Goal: Task Accomplishment & Management: Manage account settings

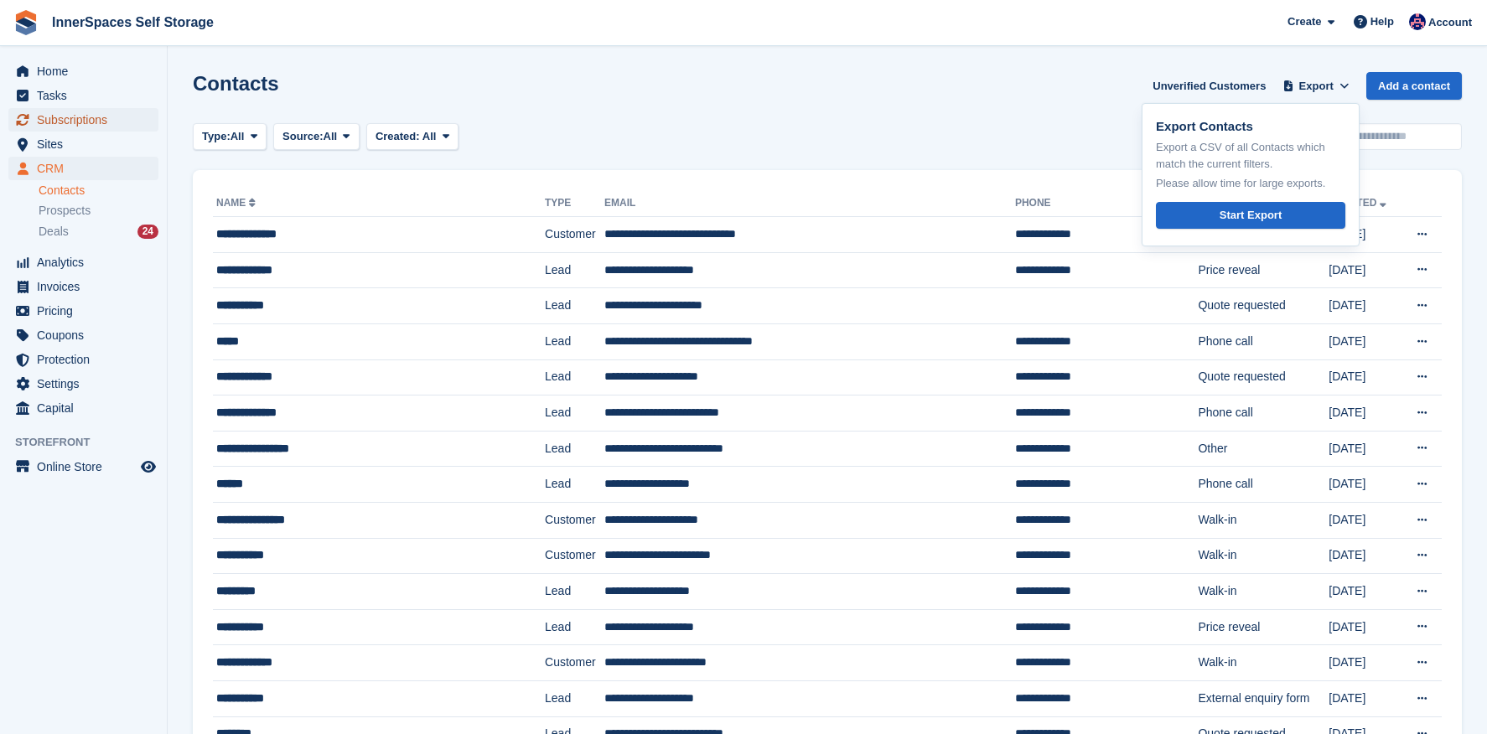
click at [71, 118] on span "Subscriptions" at bounding box center [87, 119] width 101 height 23
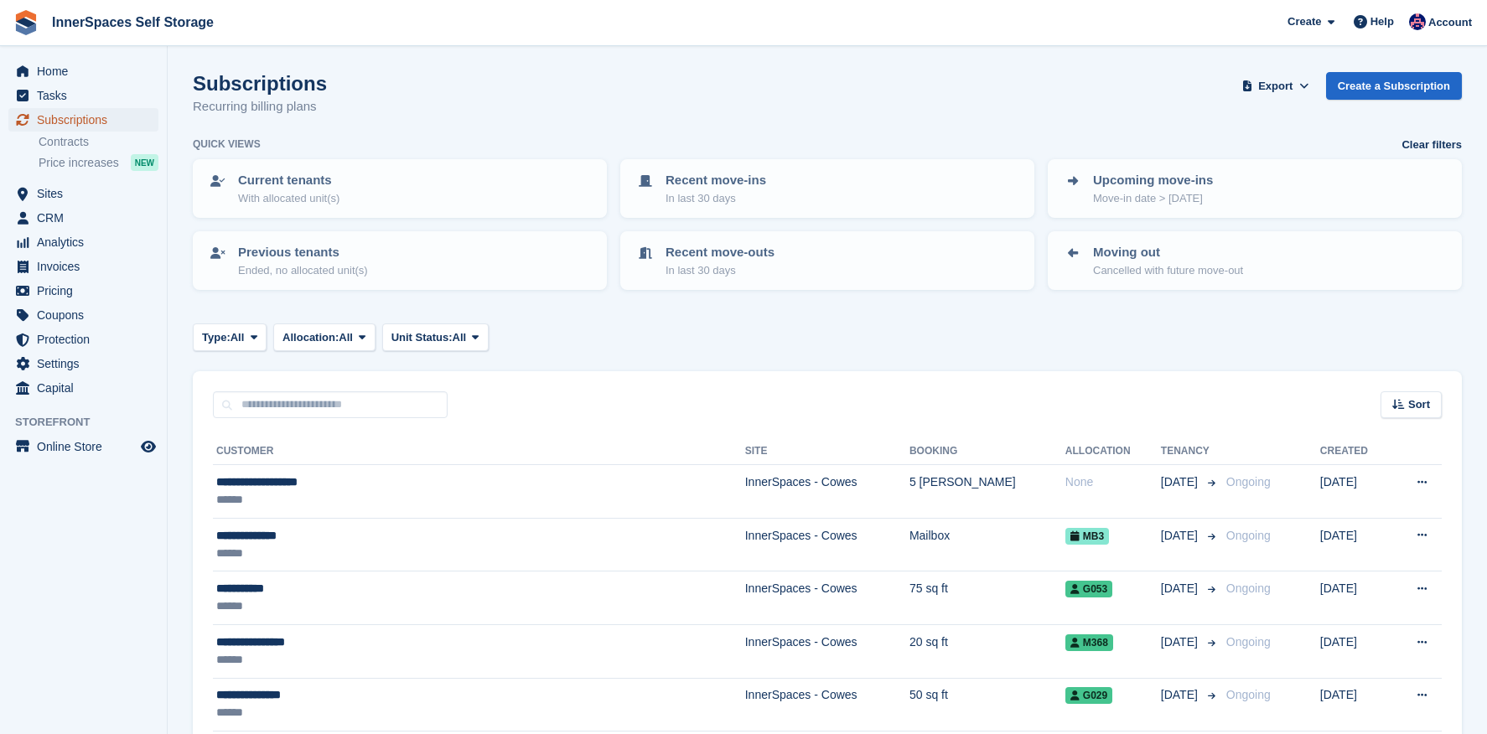
click at [82, 119] on span "Subscriptions" at bounding box center [87, 119] width 101 height 23
click at [388, 399] on input "text" at bounding box center [330, 406] width 235 height 28
type input "*"
type input "***"
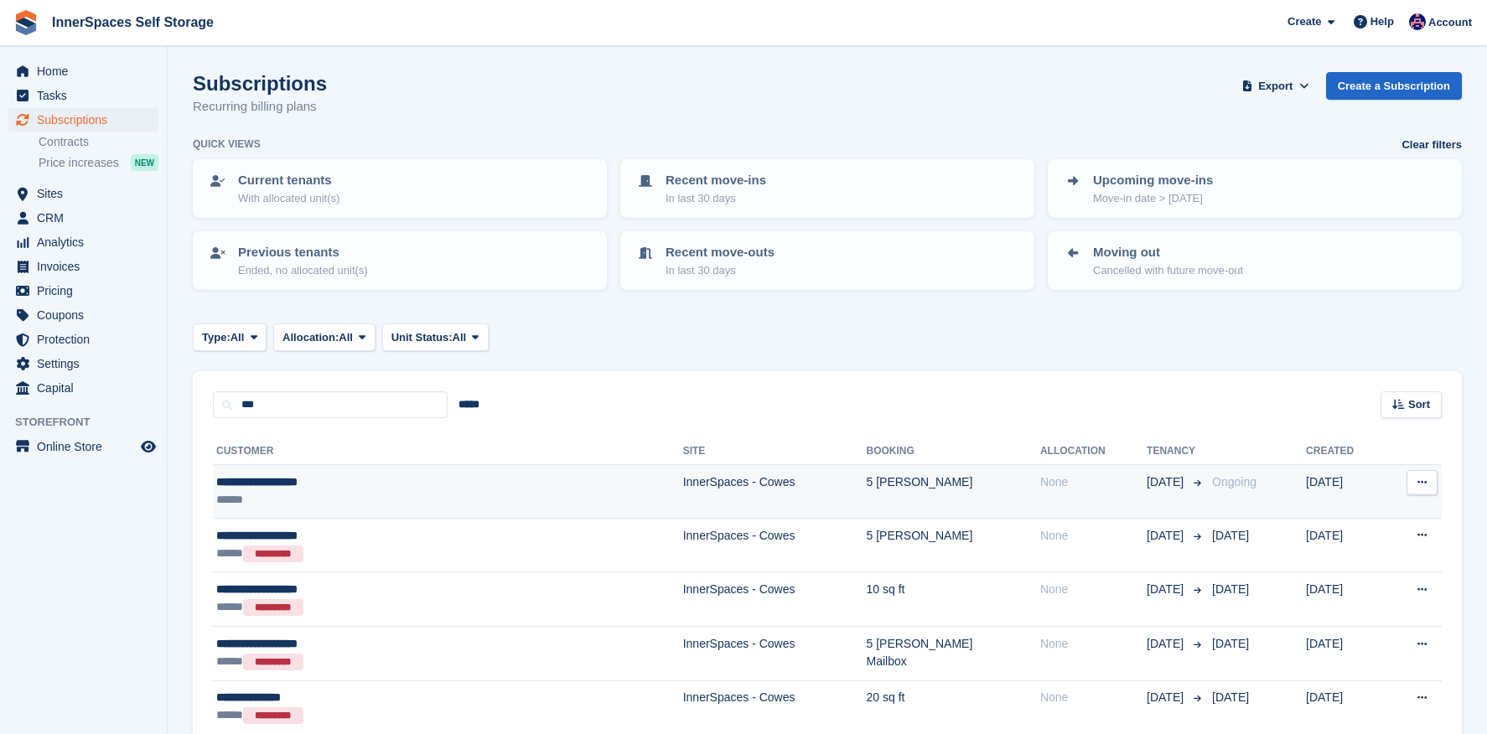
click at [361, 501] on div "******" at bounding box center [358, 500] width 284 height 18
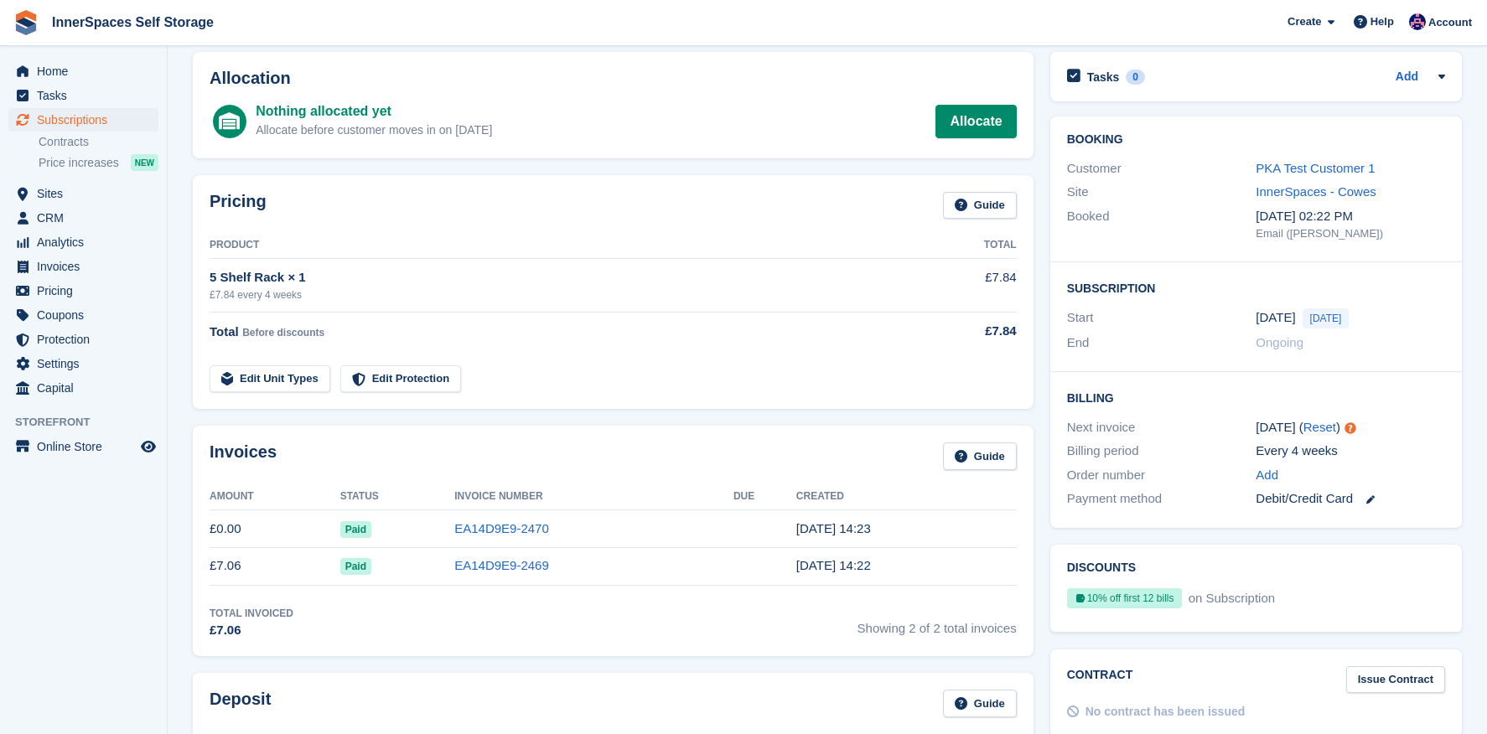
scroll to position [102, 0]
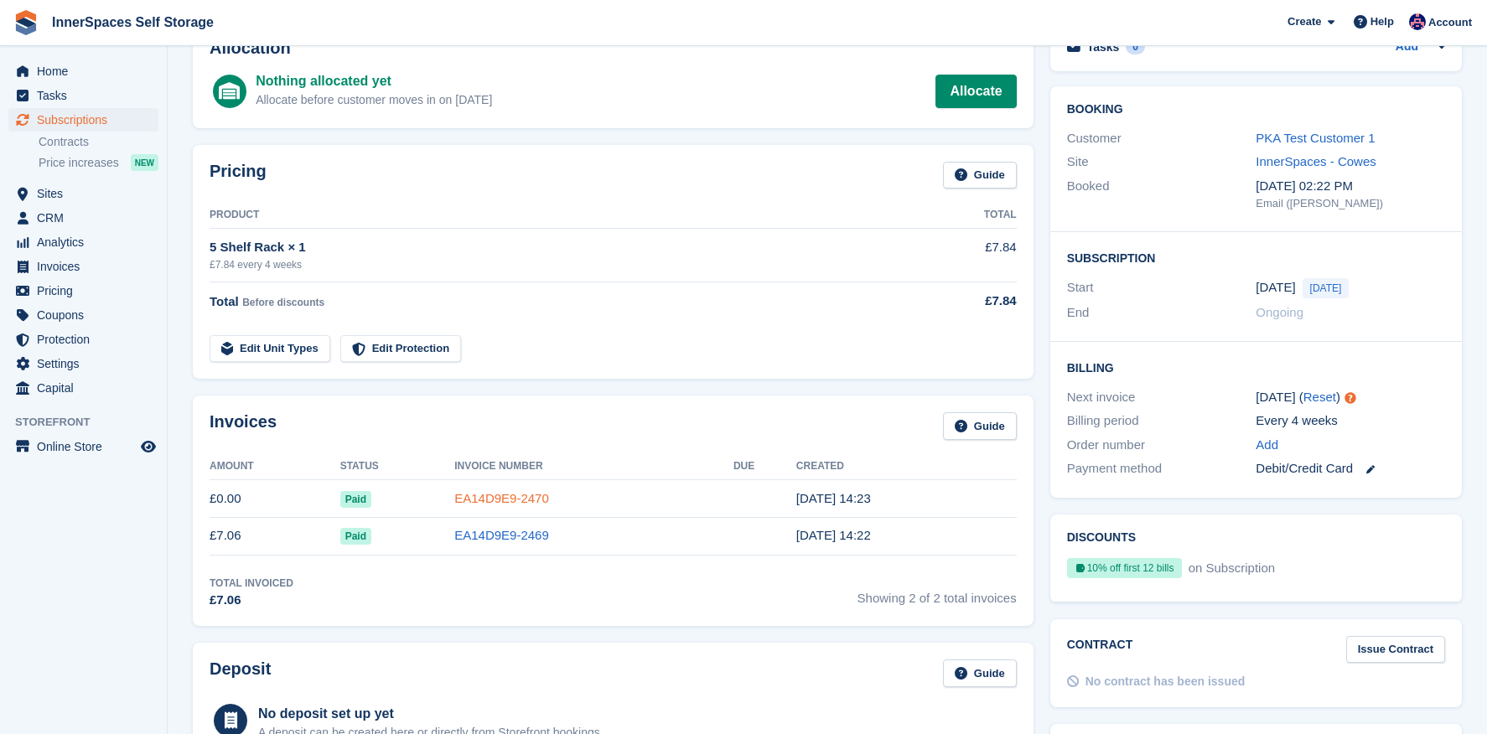
click at [468, 504] on link "EA14D9E9-2470" at bounding box center [501, 498] width 95 height 14
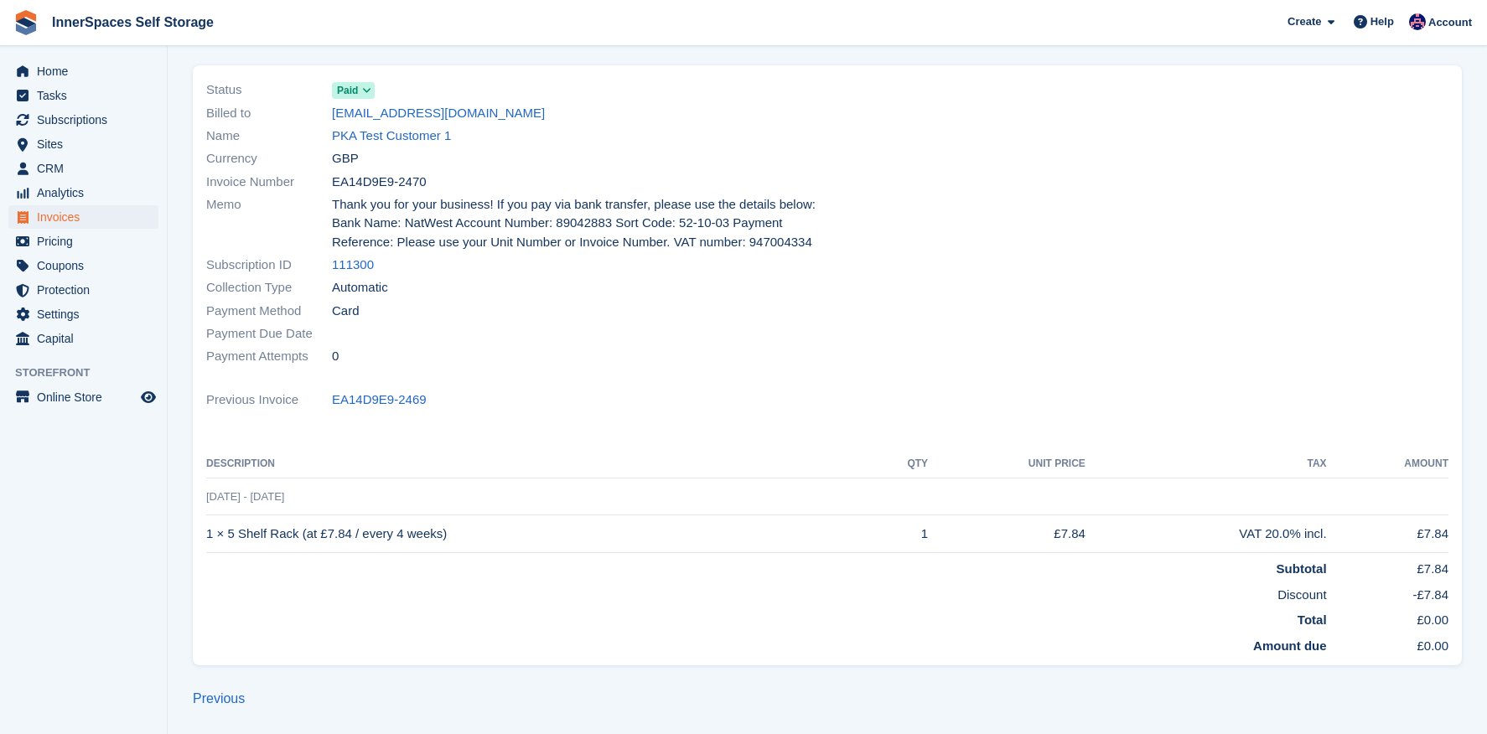
scroll to position [124, 0]
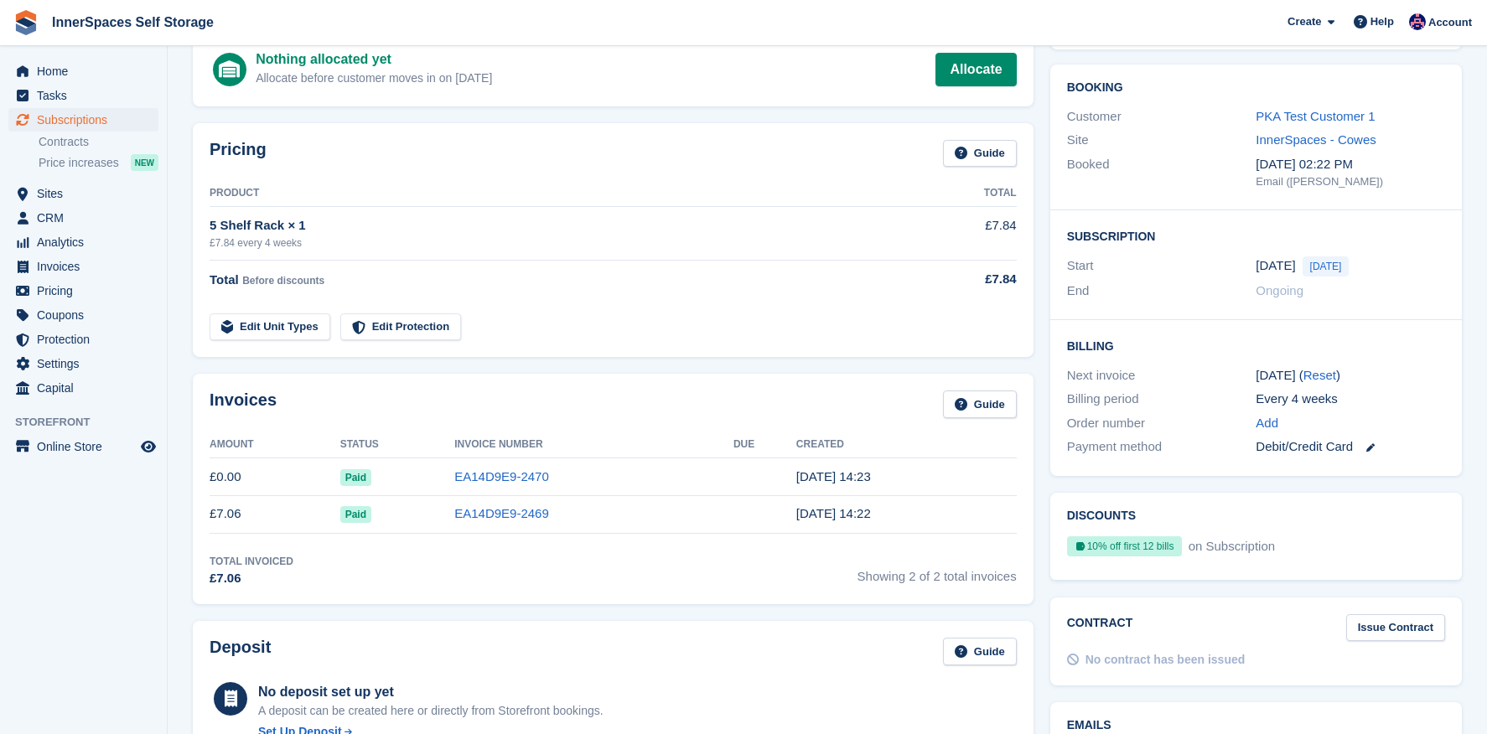
scroll to position [102, 0]
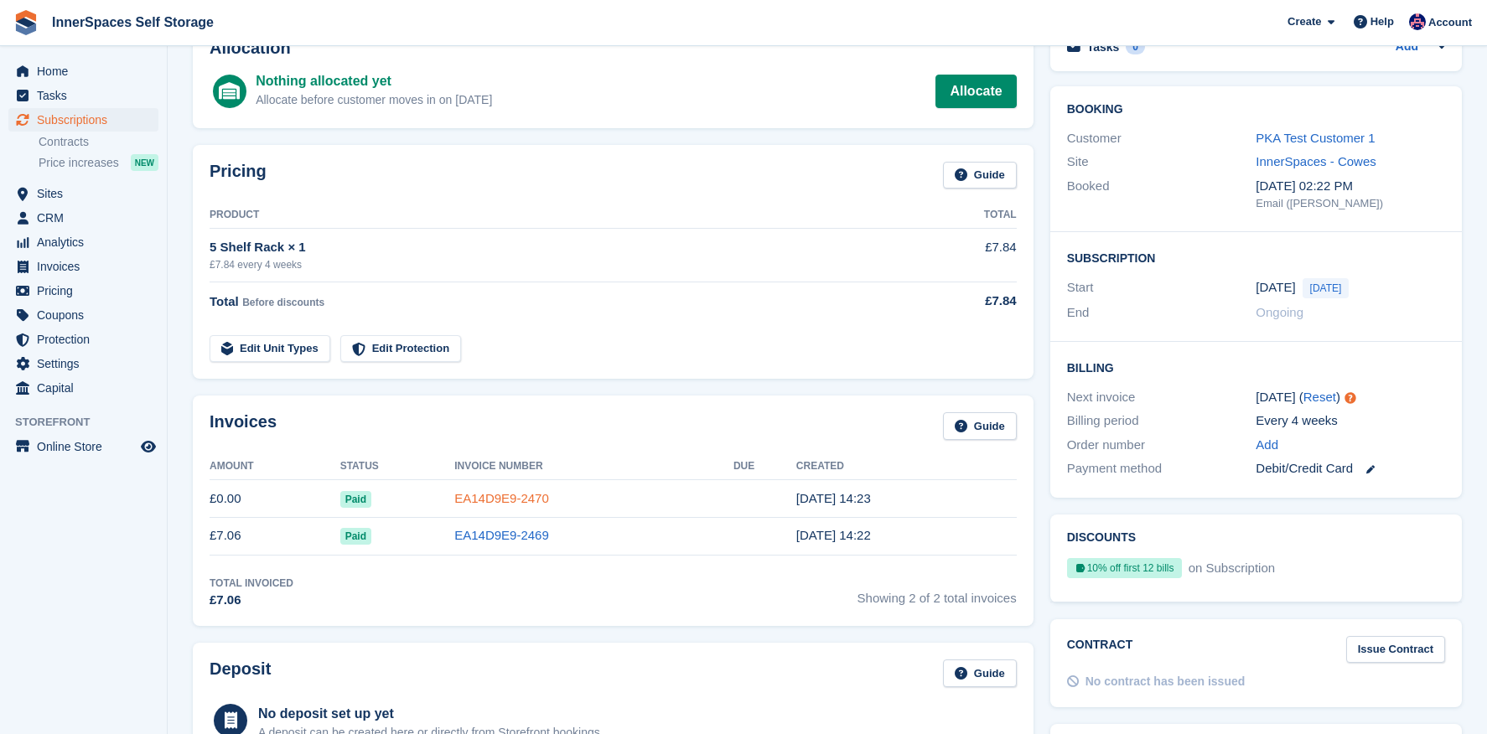
click at [490, 499] on link "EA14D9E9-2470" at bounding box center [501, 498] width 95 height 14
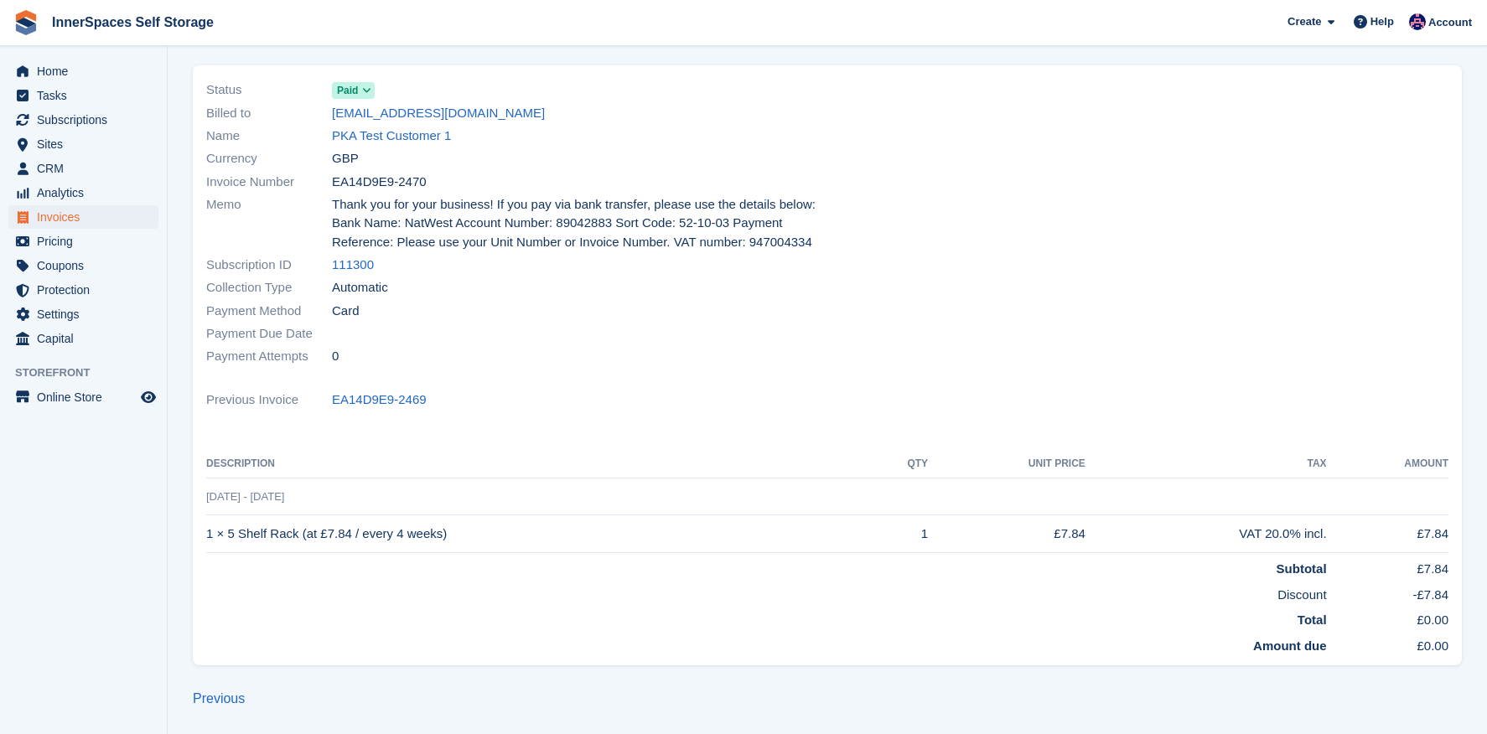
scroll to position [124, 0]
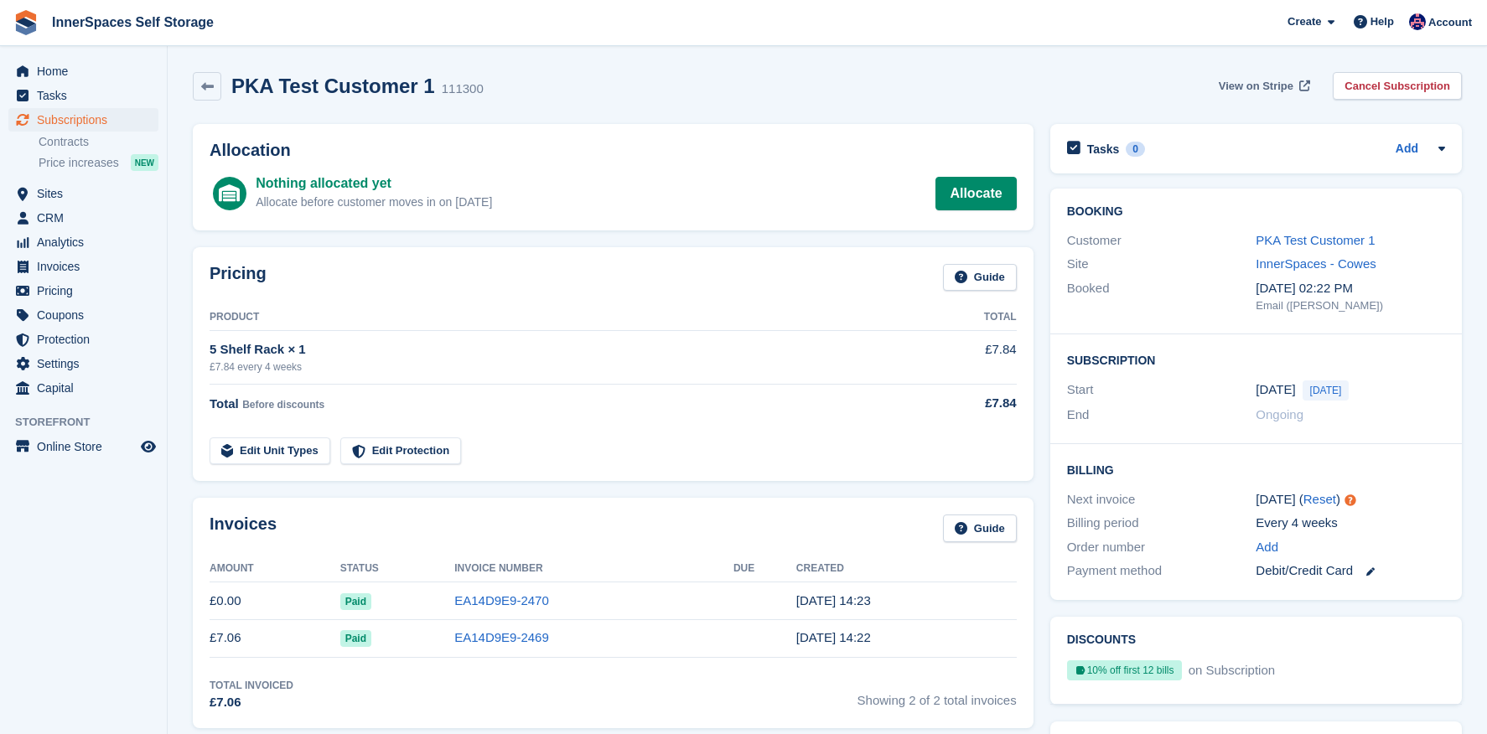
click at [1278, 78] on span "View on Stripe" at bounding box center [1256, 86] width 75 height 17
click at [1378, 24] on span "Help" at bounding box center [1382, 21] width 23 height 17
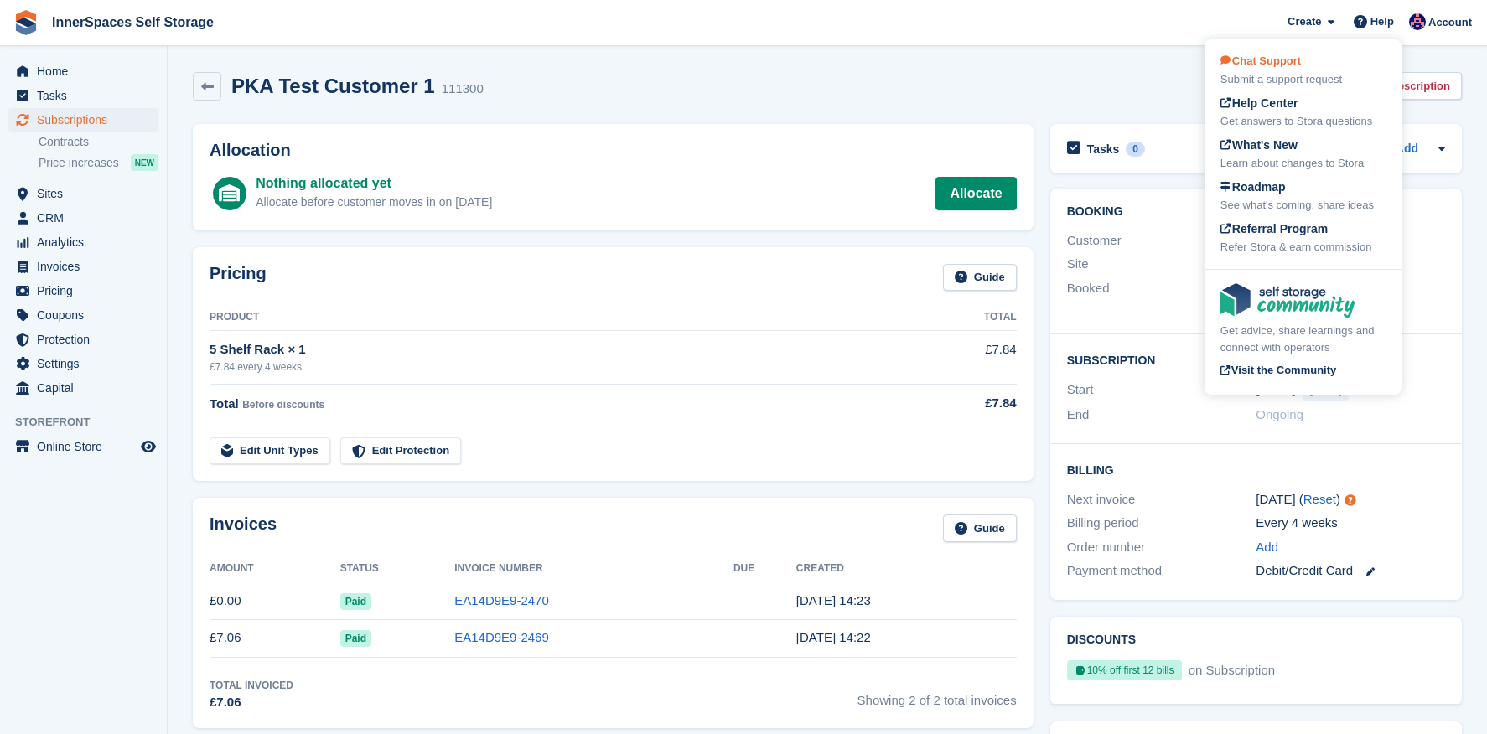
click at [1342, 53] on div "Chat Support Submit a support request" at bounding box center [1303, 70] width 165 height 35
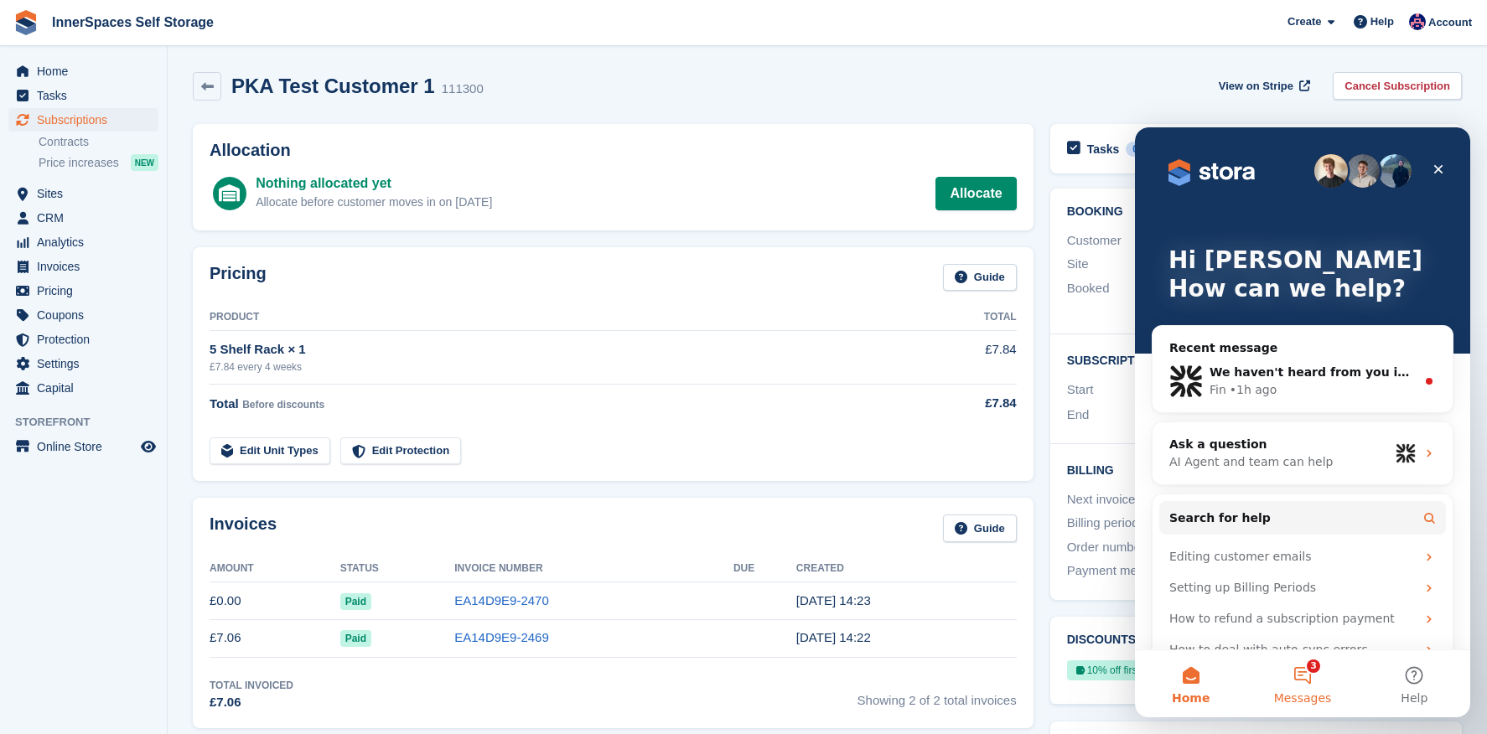
click at [1306, 681] on button "3 Messages" at bounding box center [1303, 684] width 112 height 67
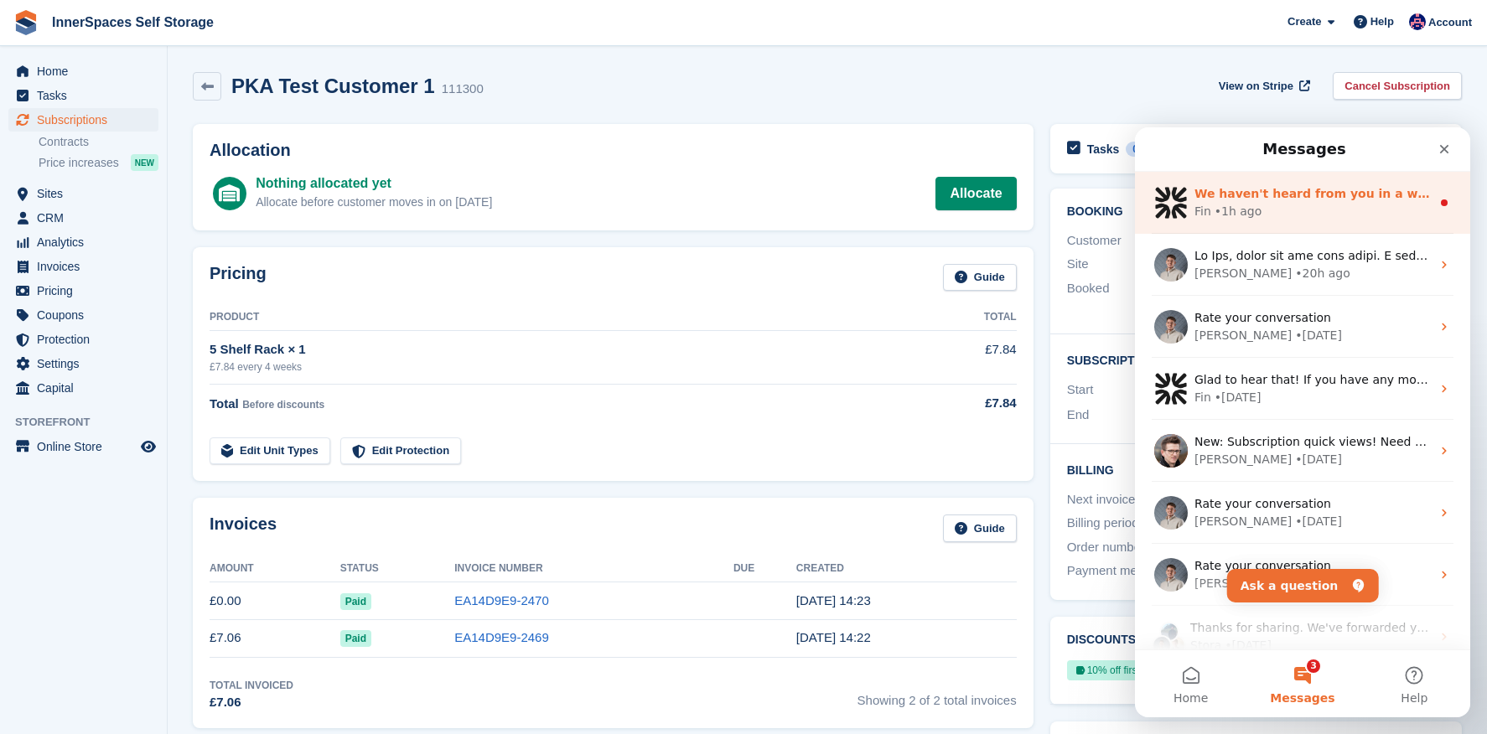
click at [1262, 222] on div "We haven't heard from you in a while, so I will get this conversation closed no…" at bounding box center [1302, 203] width 335 height 62
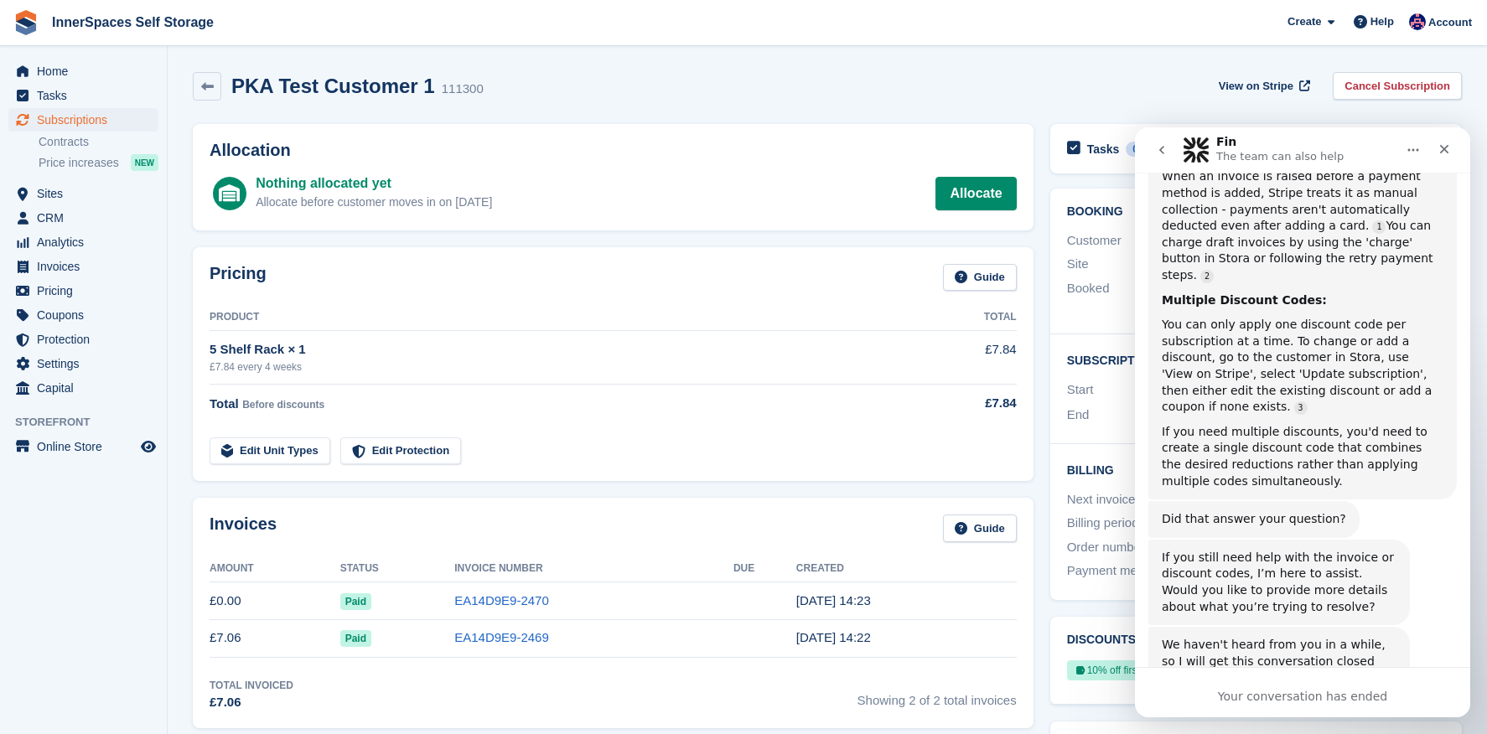
scroll to position [1278, 0]
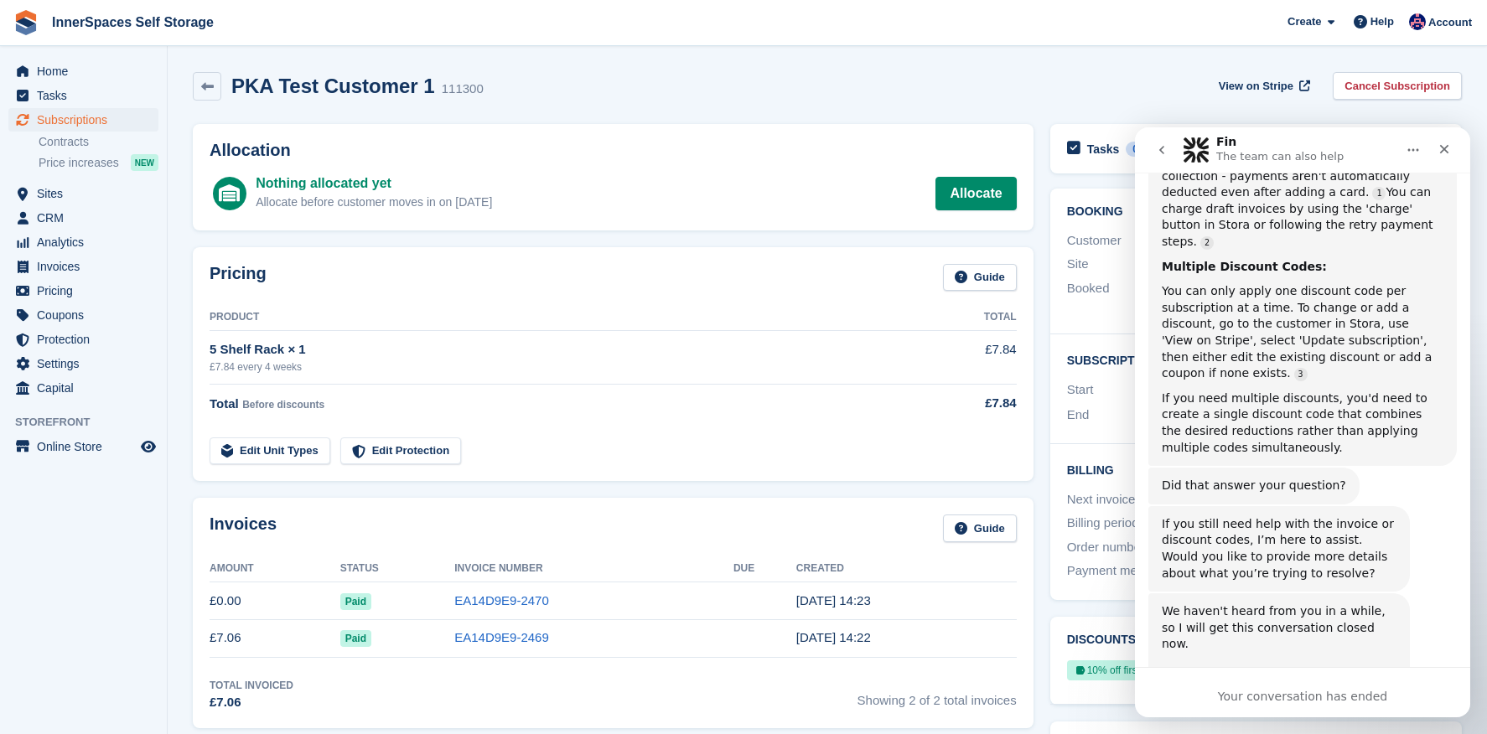
click at [1325, 478] on div "Did that answer your question?" at bounding box center [1254, 486] width 184 height 17
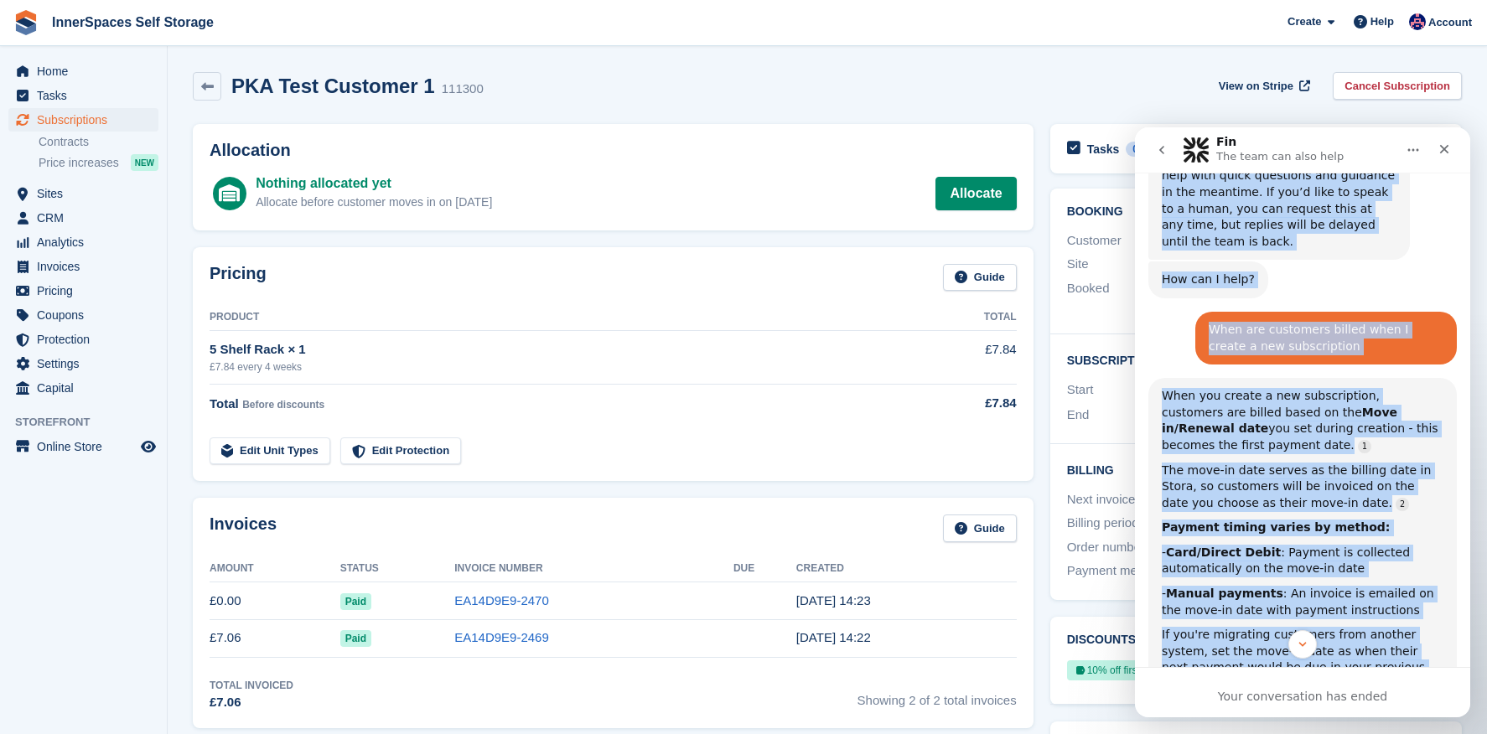
scroll to position [0, 0]
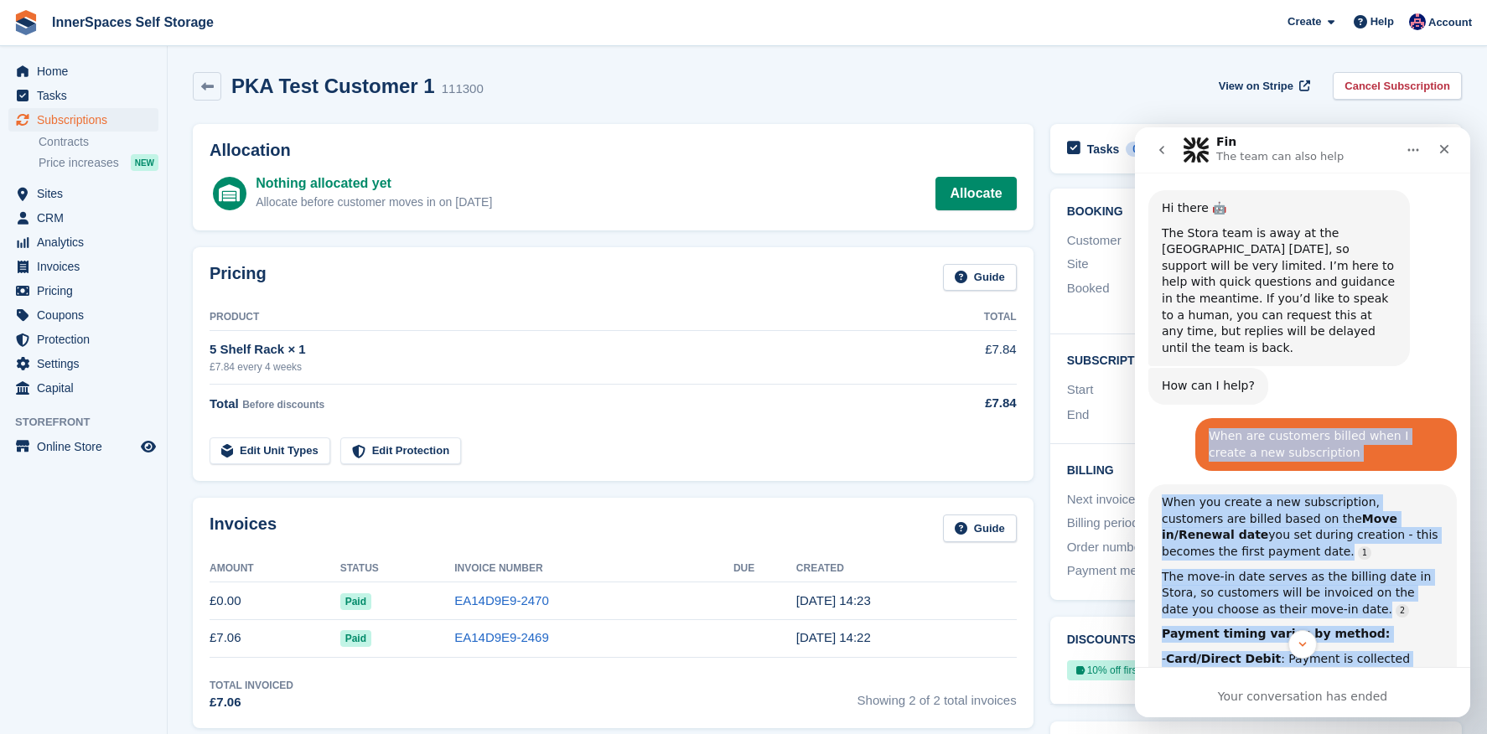
drag, startPoint x: 1266, startPoint y: 442, endPoint x: 1171, endPoint y: 398, distance: 104.3
copy div "Fin • 1h ago When are customers billed when I create a new subscription Dominic…"
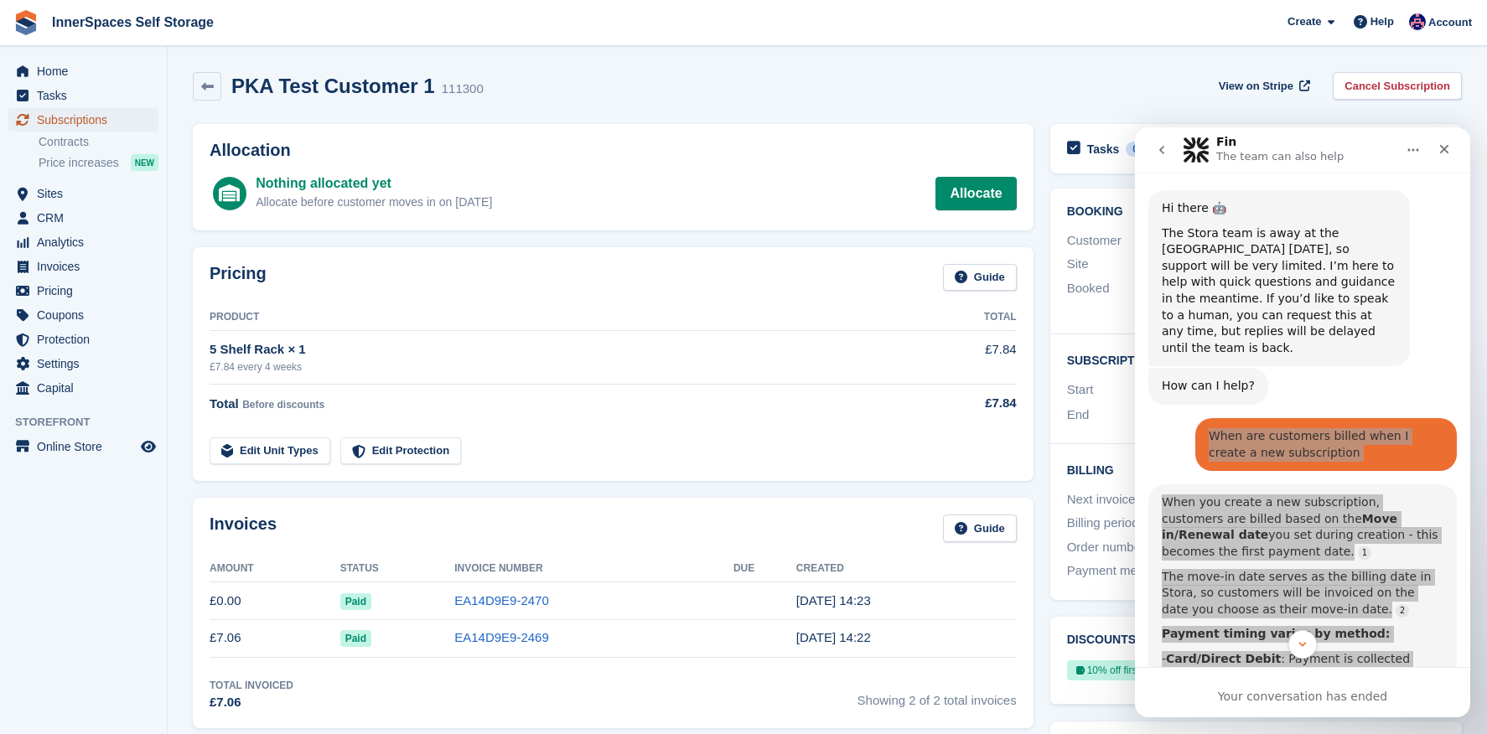
click at [47, 123] on span "Subscriptions" at bounding box center [87, 119] width 101 height 23
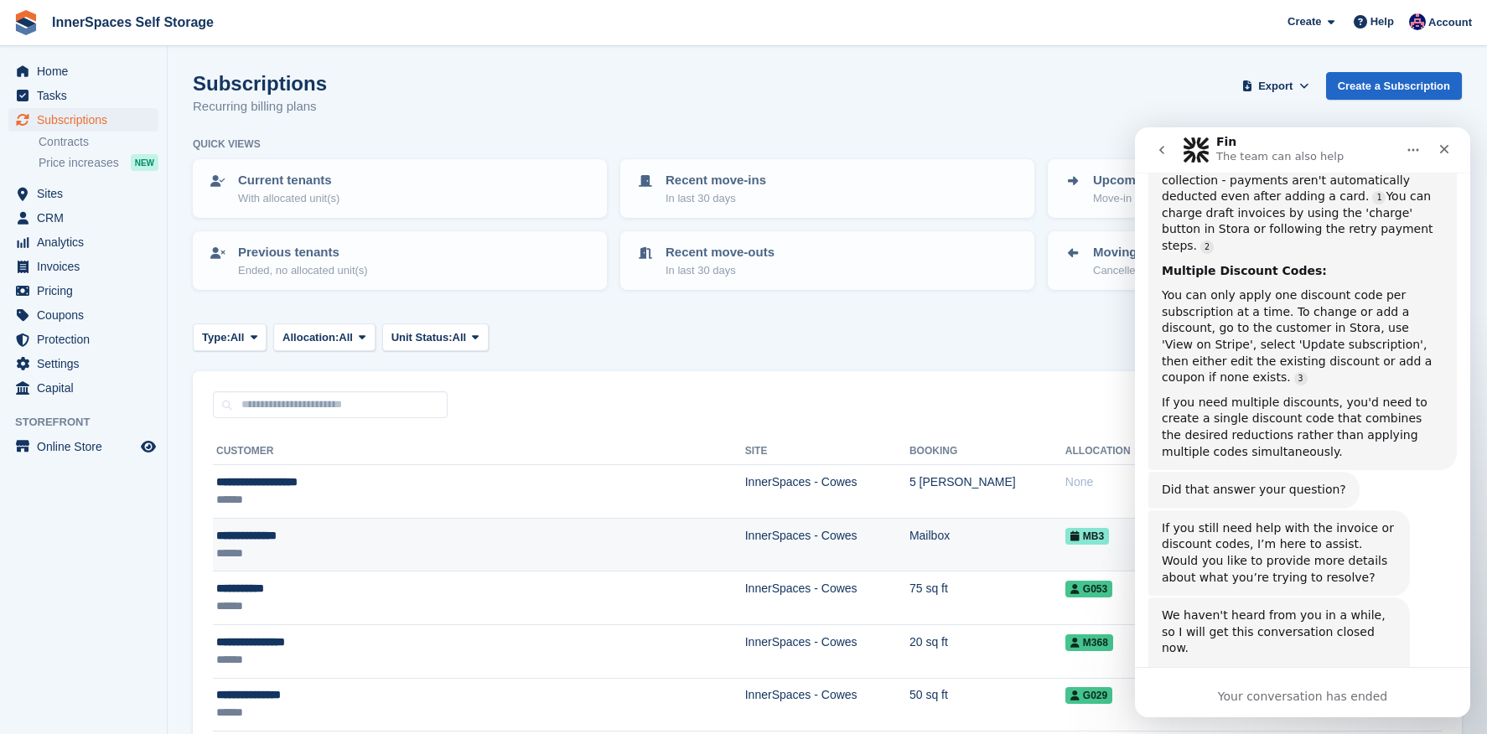
scroll to position [1278, 0]
click at [247, 566] on td "**********" at bounding box center [479, 545] width 532 height 54
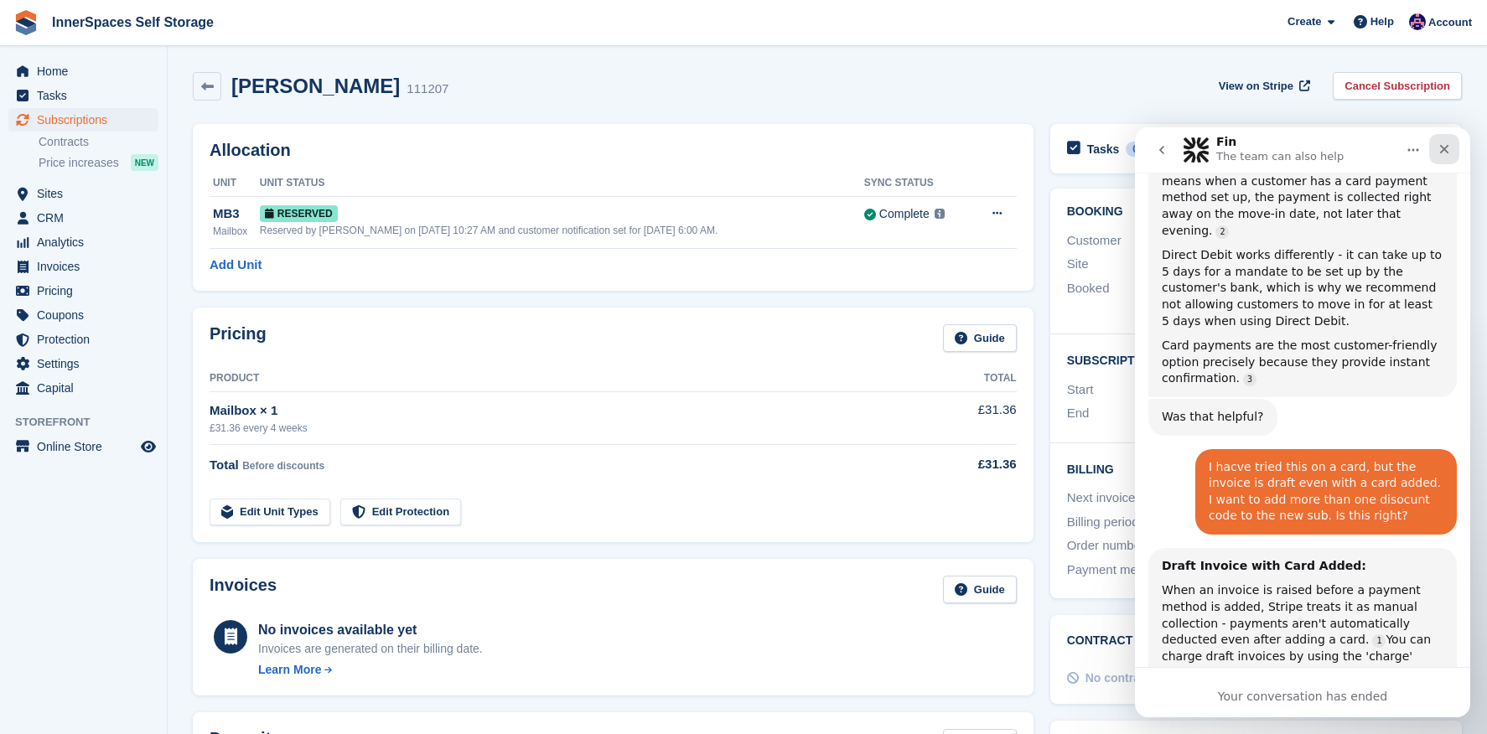
scroll to position [1113, 0]
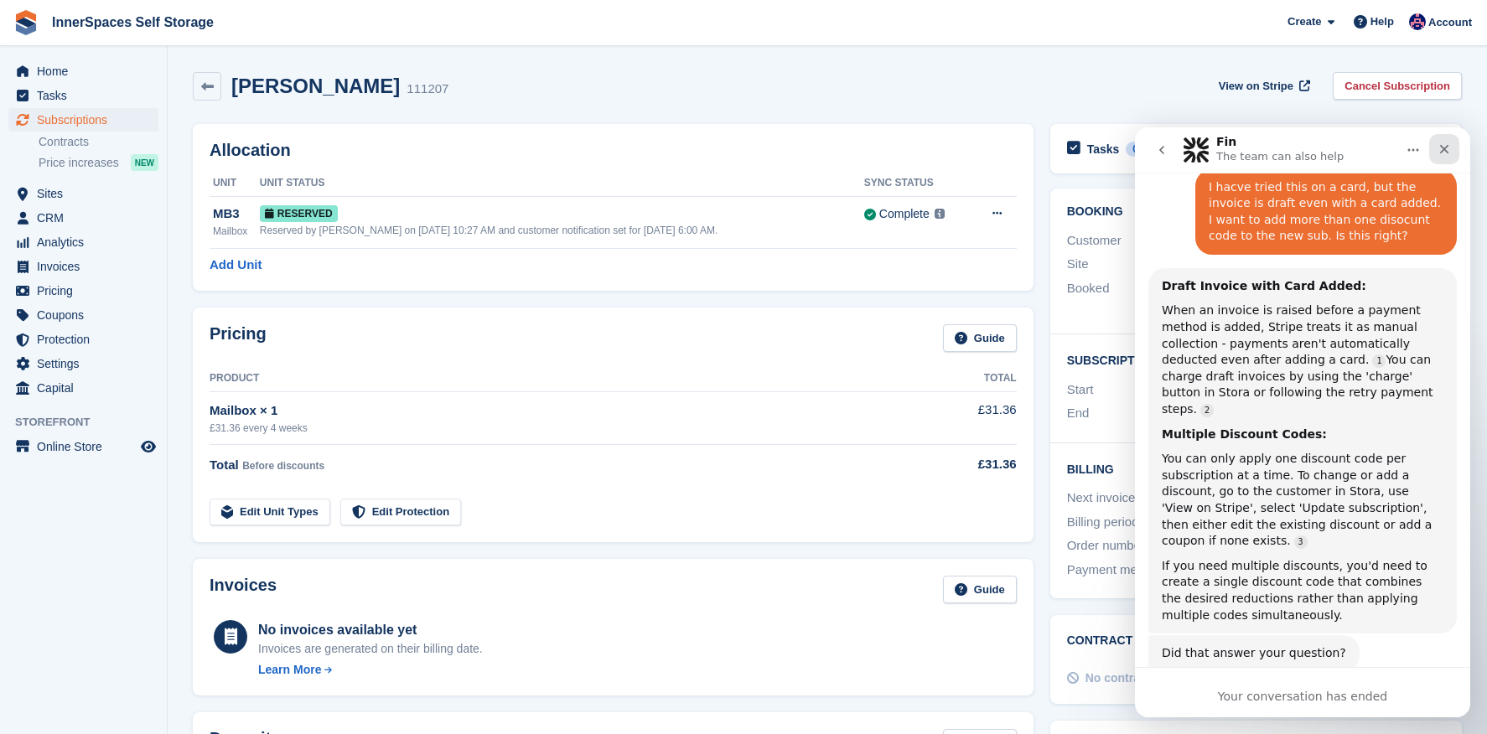
click at [1449, 146] on icon "Close" at bounding box center [1444, 149] width 9 height 9
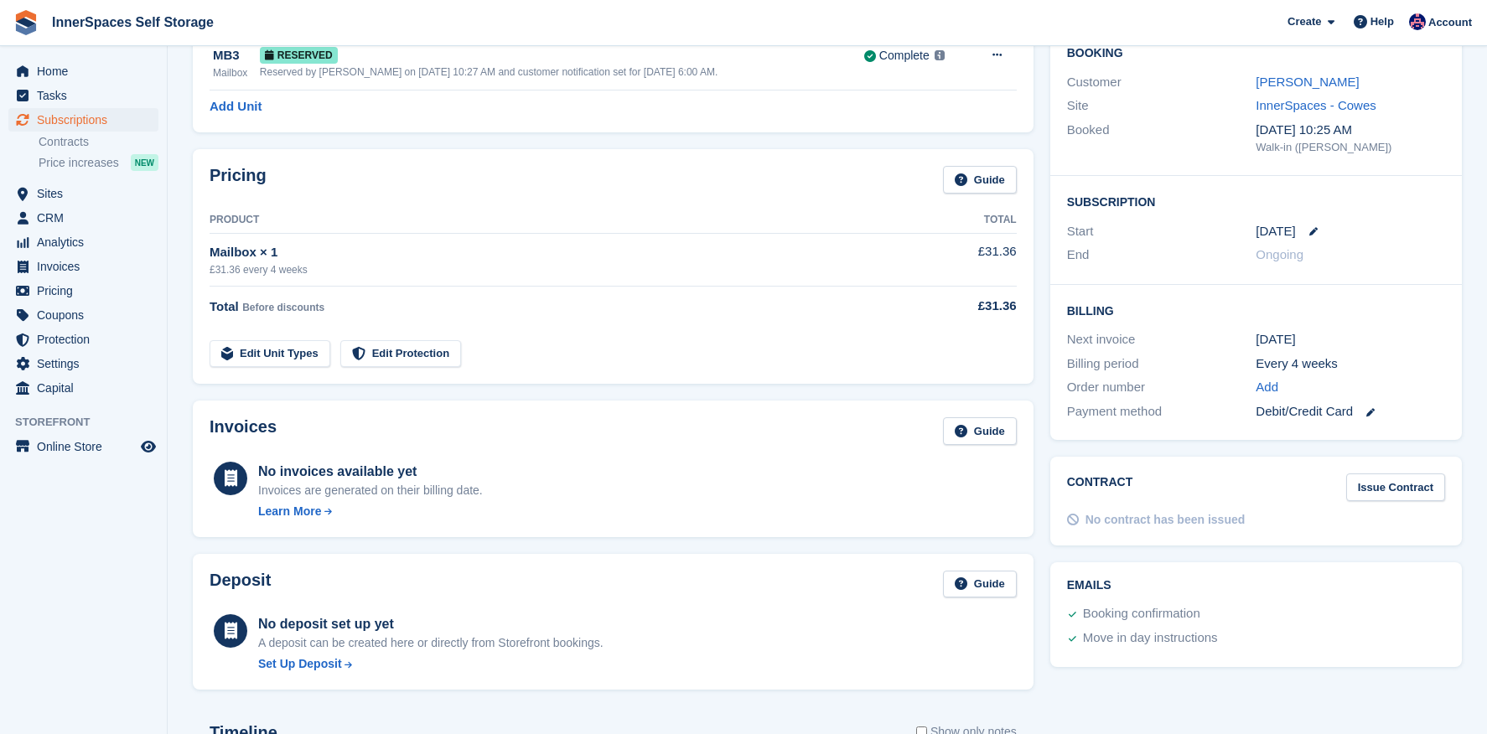
scroll to position [0, 0]
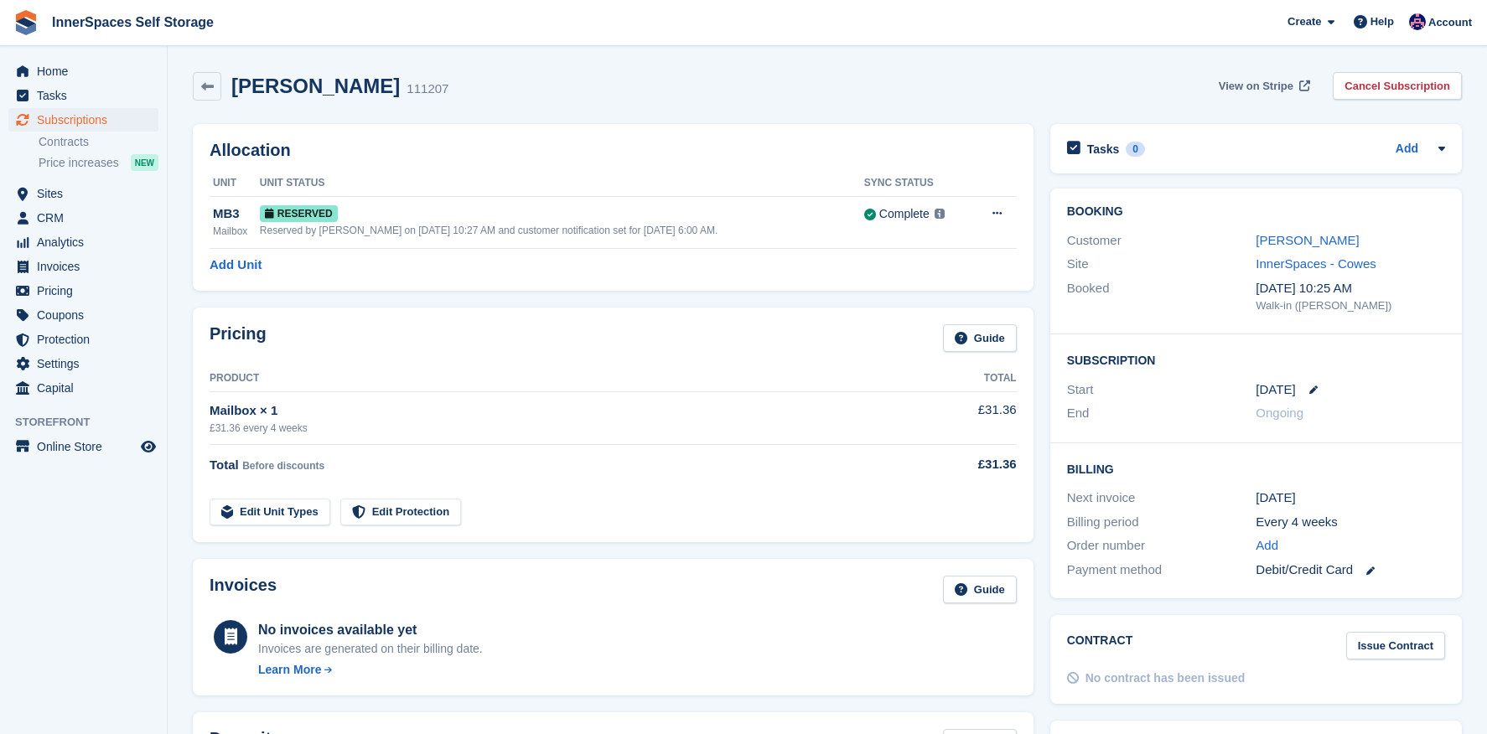
click at [1218, 75] on link "View on Stripe" at bounding box center [1262, 86] width 101 height 28
click at [65, 316] on span "Coupons" at bounding box center [87, 315] width 101 height 23
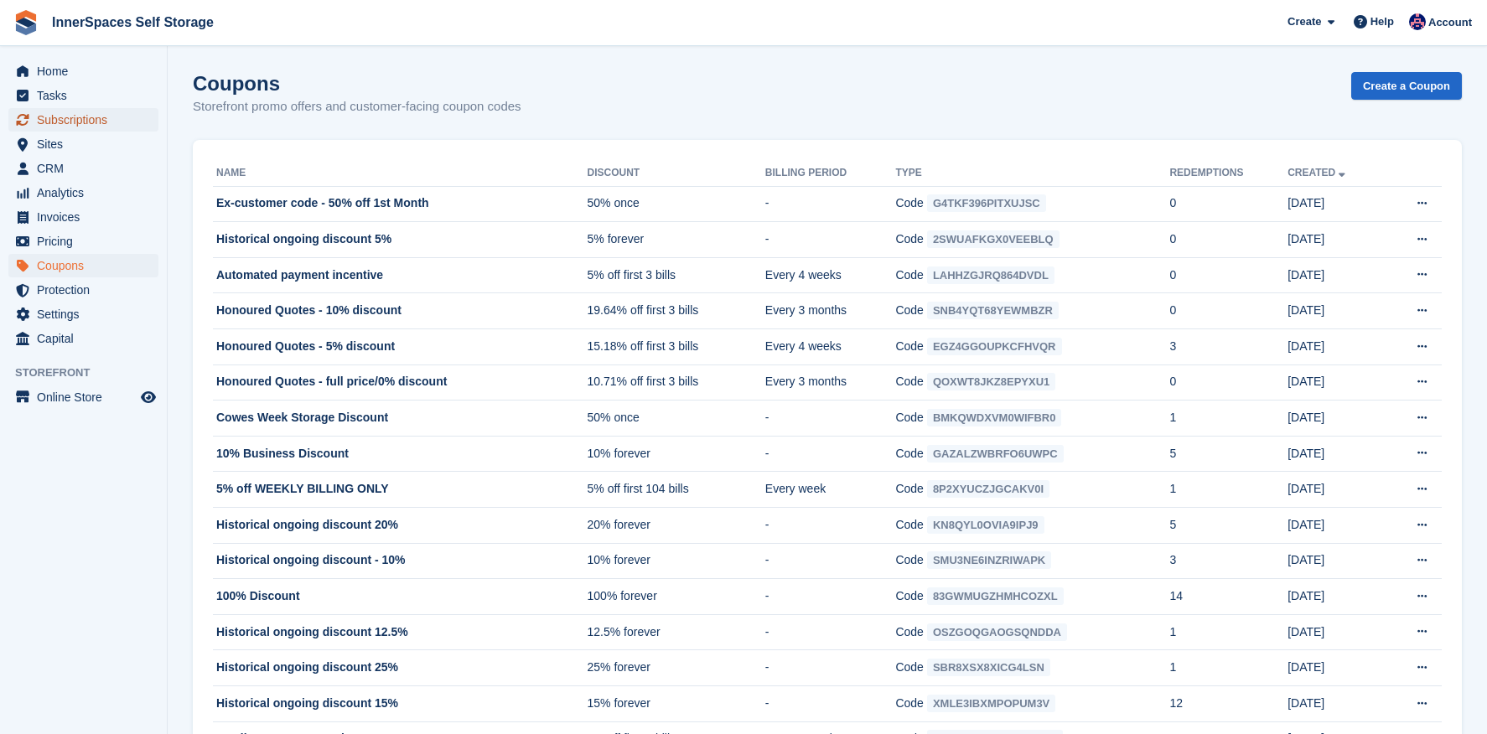
click at [75, 129] on span "Subscriptions" at bounding box center [87, 119] width 101 height 23
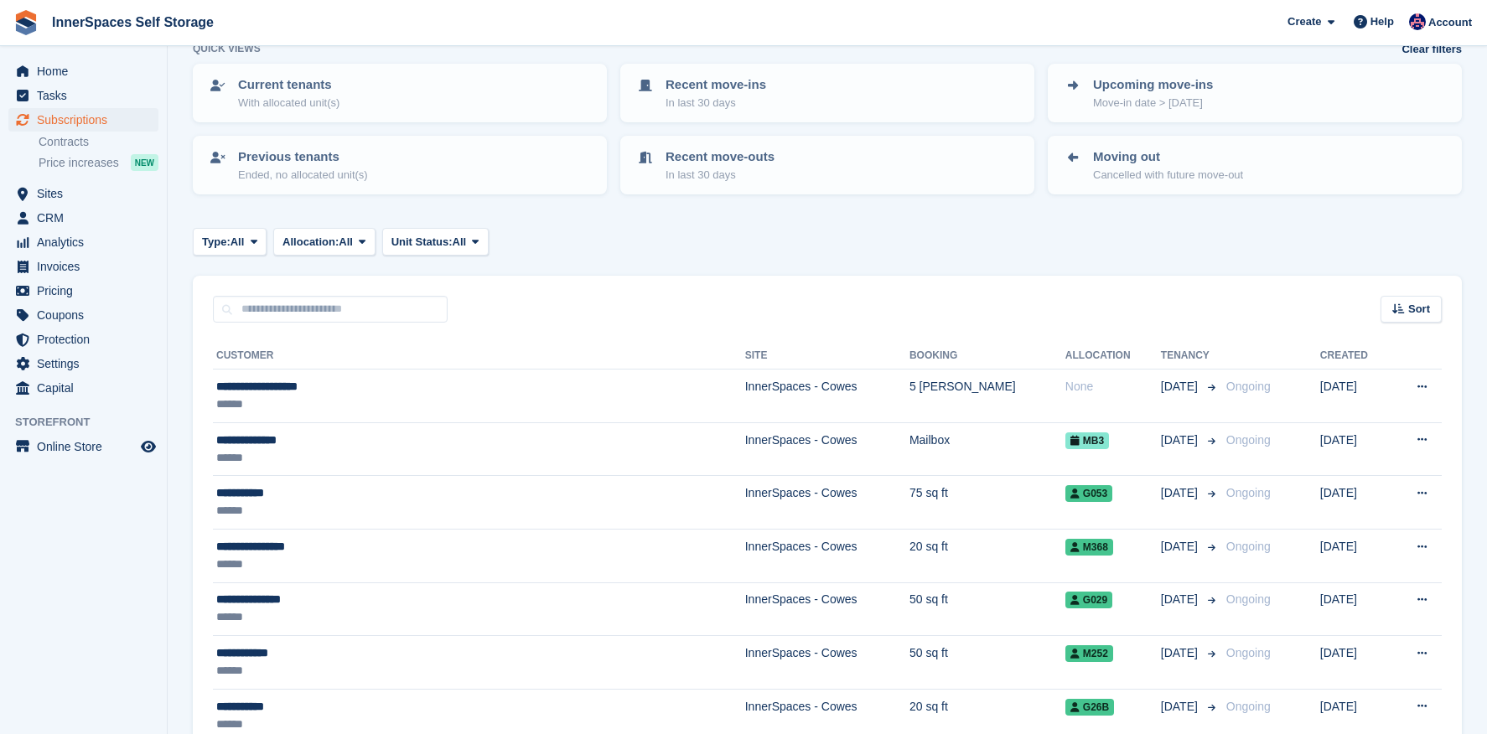
scroll to position [158, 0]
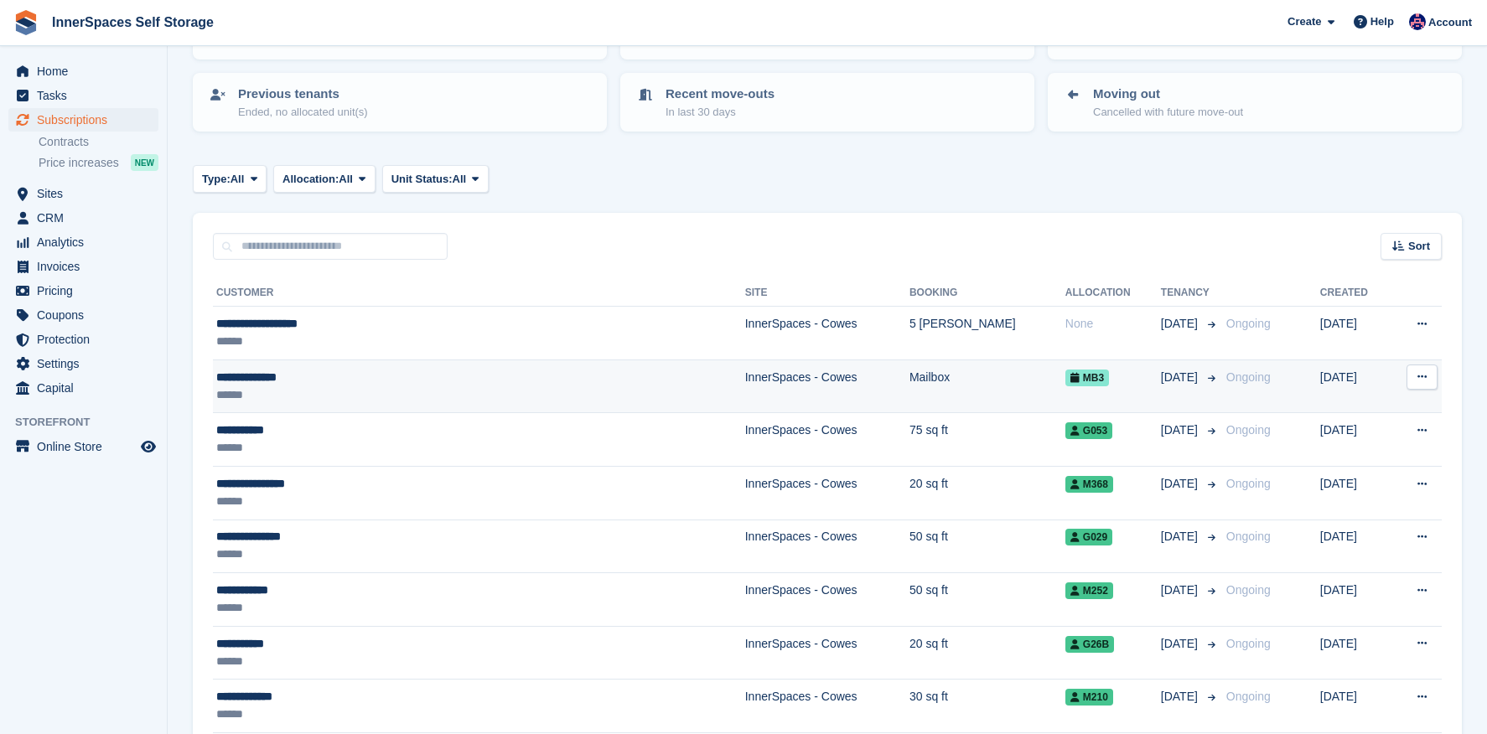
click at [301, 396] on div "******" at bounding box center [396, 396] width 360 height 18
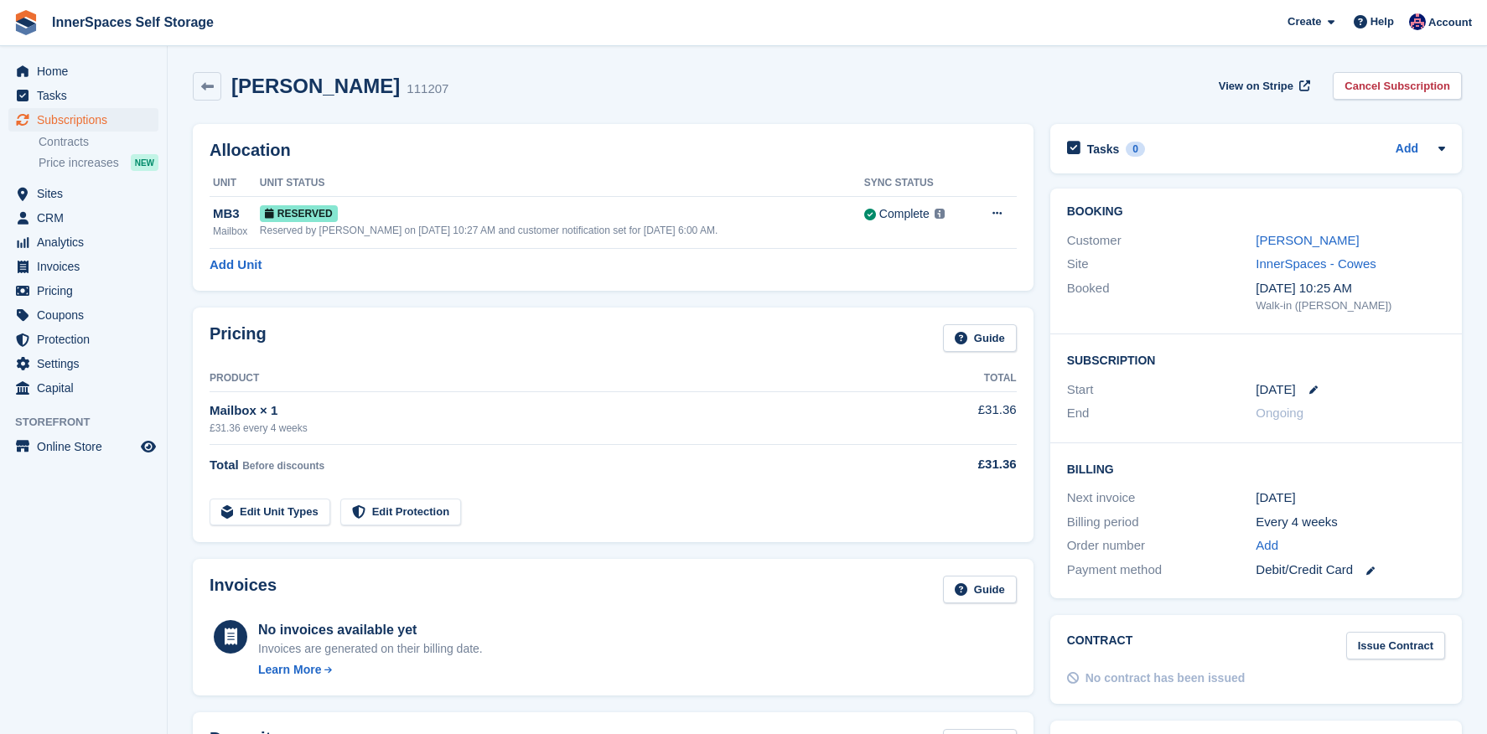
scroll to position [319, 0]
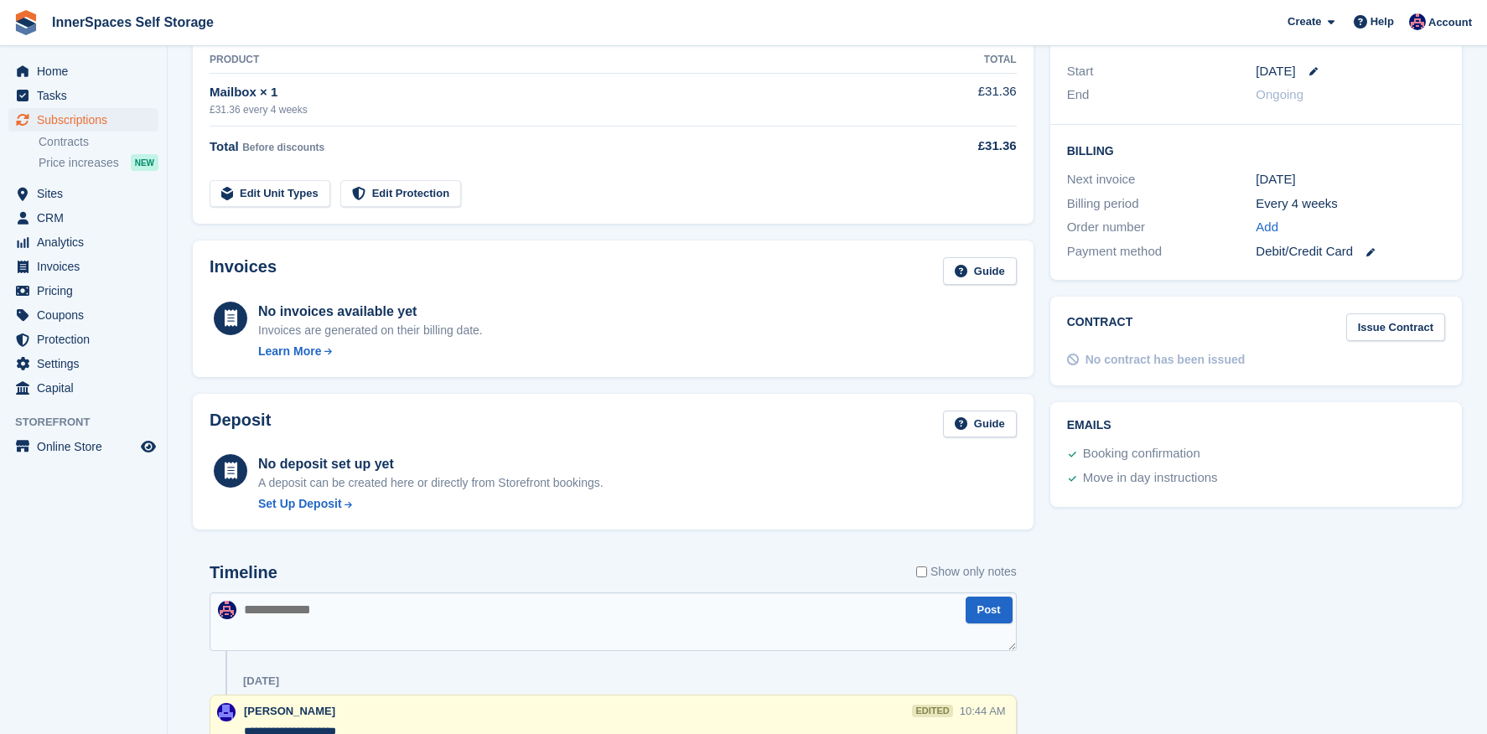
click at [1233, 367] on div "No contract has been issued" at bounding box center [1166, 360] width 160 height 18
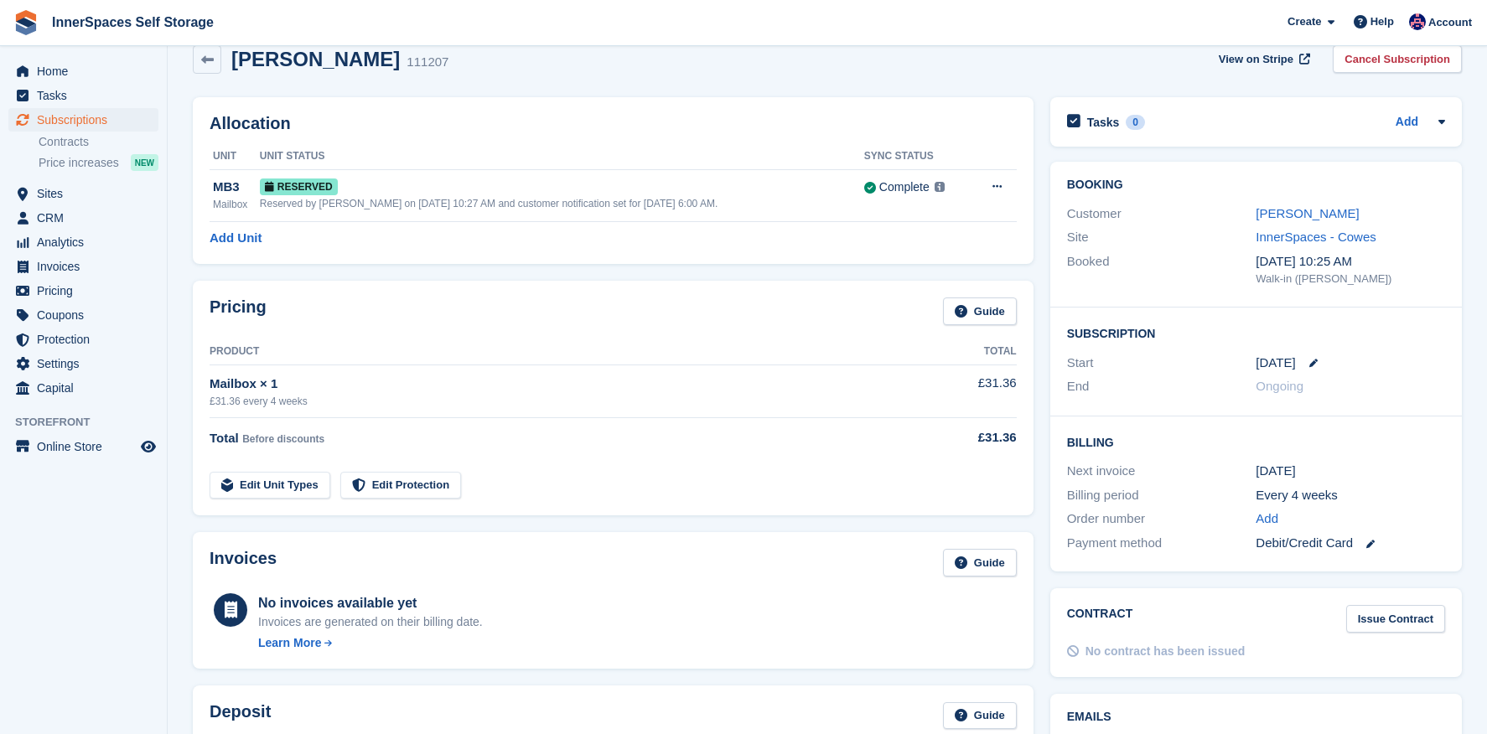
scroll to position [23, 0]
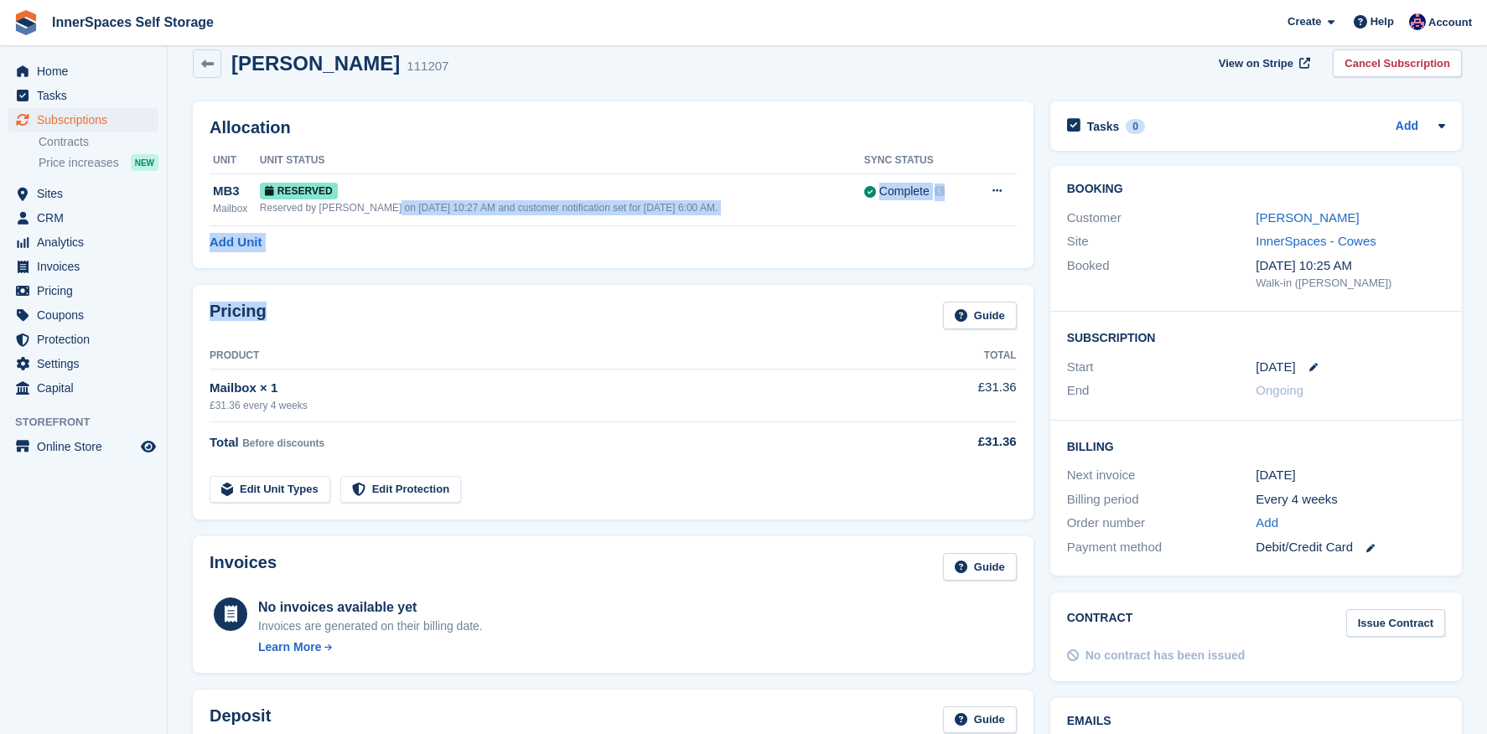
drag, startPoint x: 385, startPoint y: 204, endPoint x: 382, endPoint y: 308, distance: 104.0
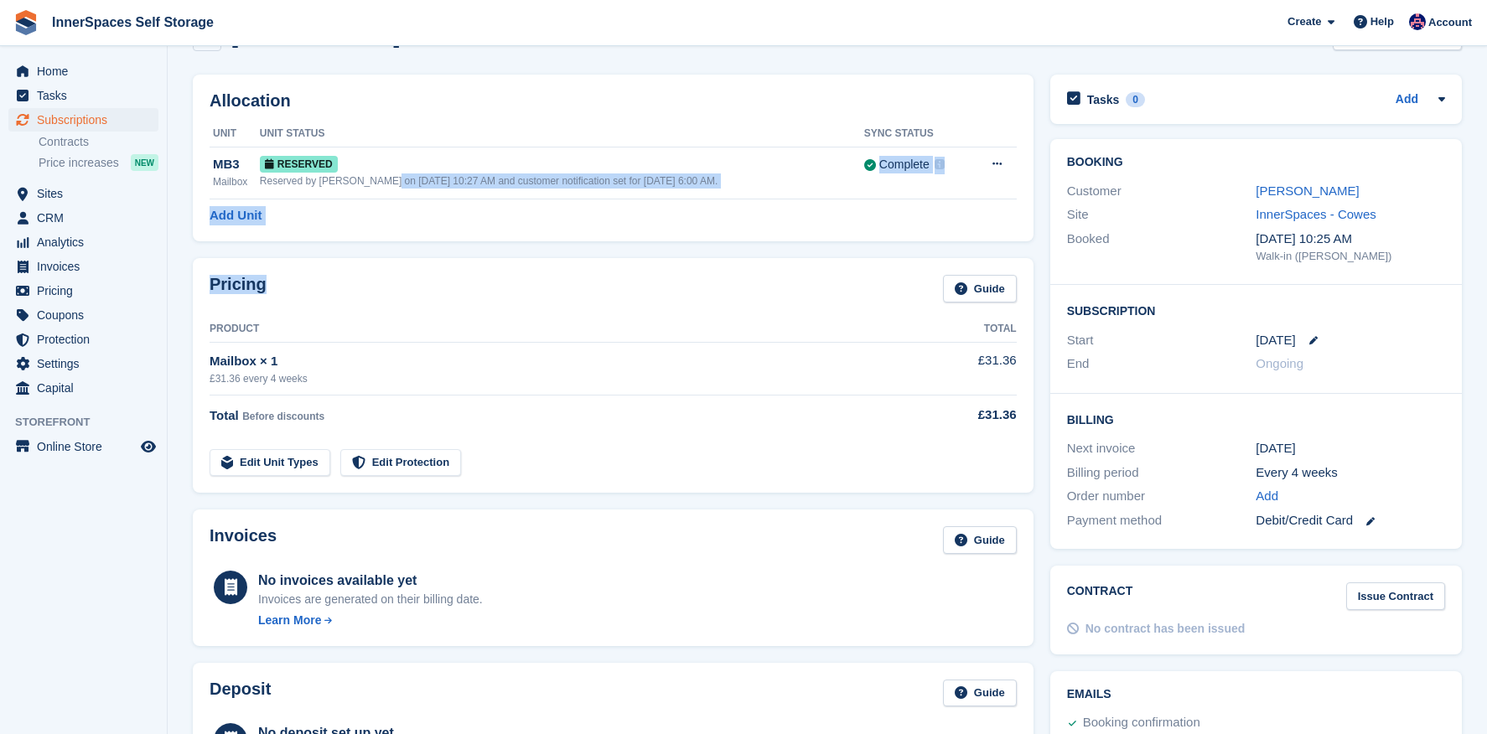
scroll to position [53, 0]
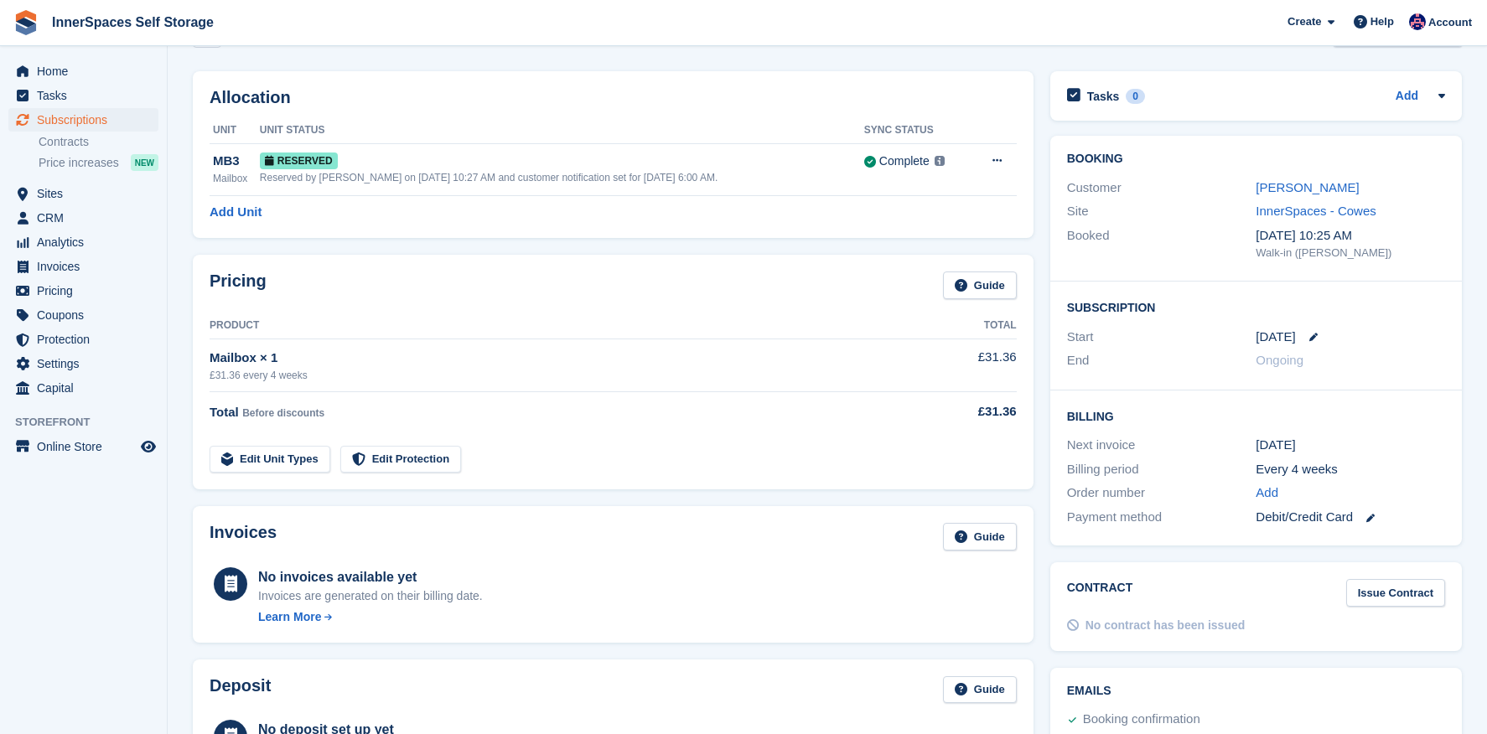
click at [802, 276] on div "Pricing Guide" at bounding box center [613, 291] width 807 height 38
click at [1321, 520] on div "Debit/Credit Card" at bounding box center [1350, 517] width 189 height 19
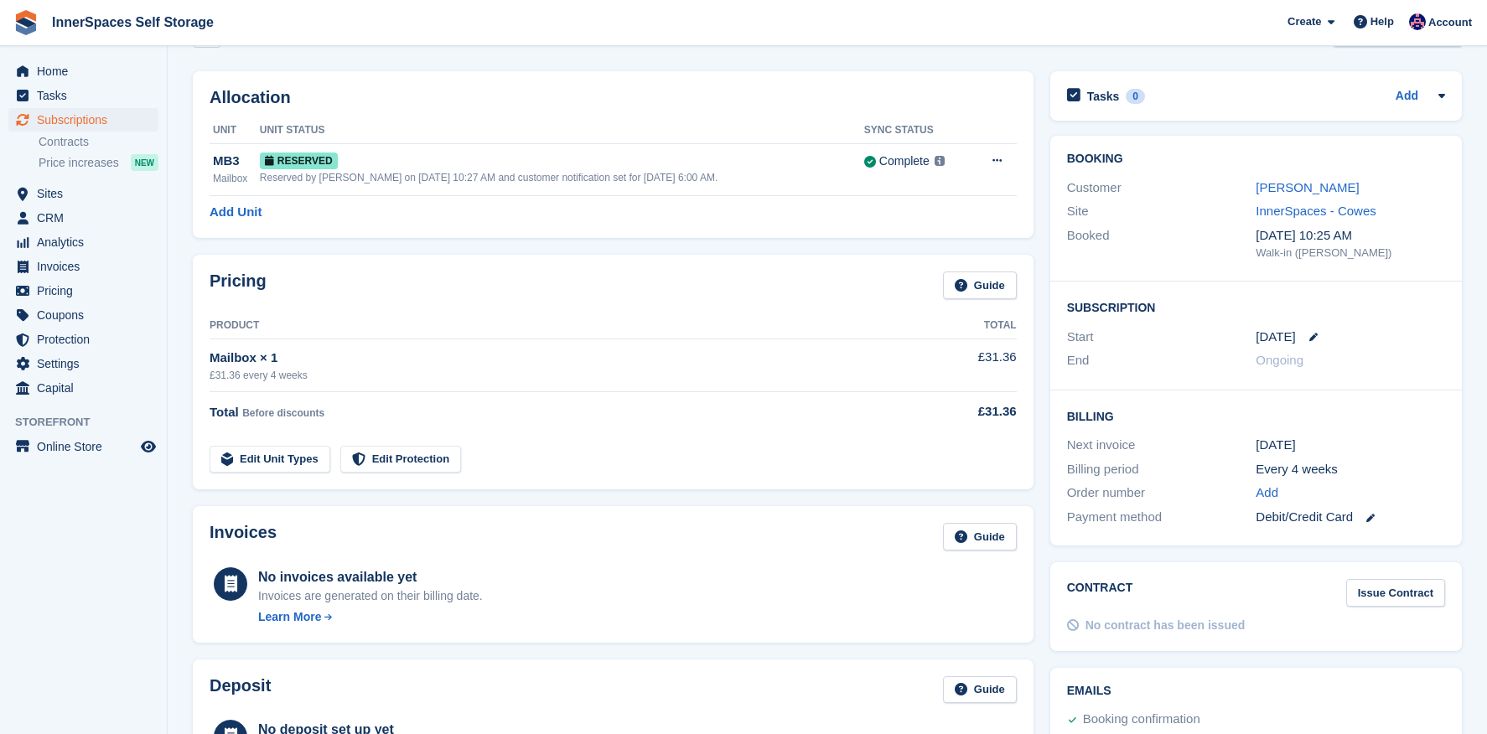
click at [734, 261] on div "Pricing Guide Product Total Mailbox × 1 £31.36 every 4 weeks £31.36 Total Befor…" at bounding box center [613, 372] width 841 height 235
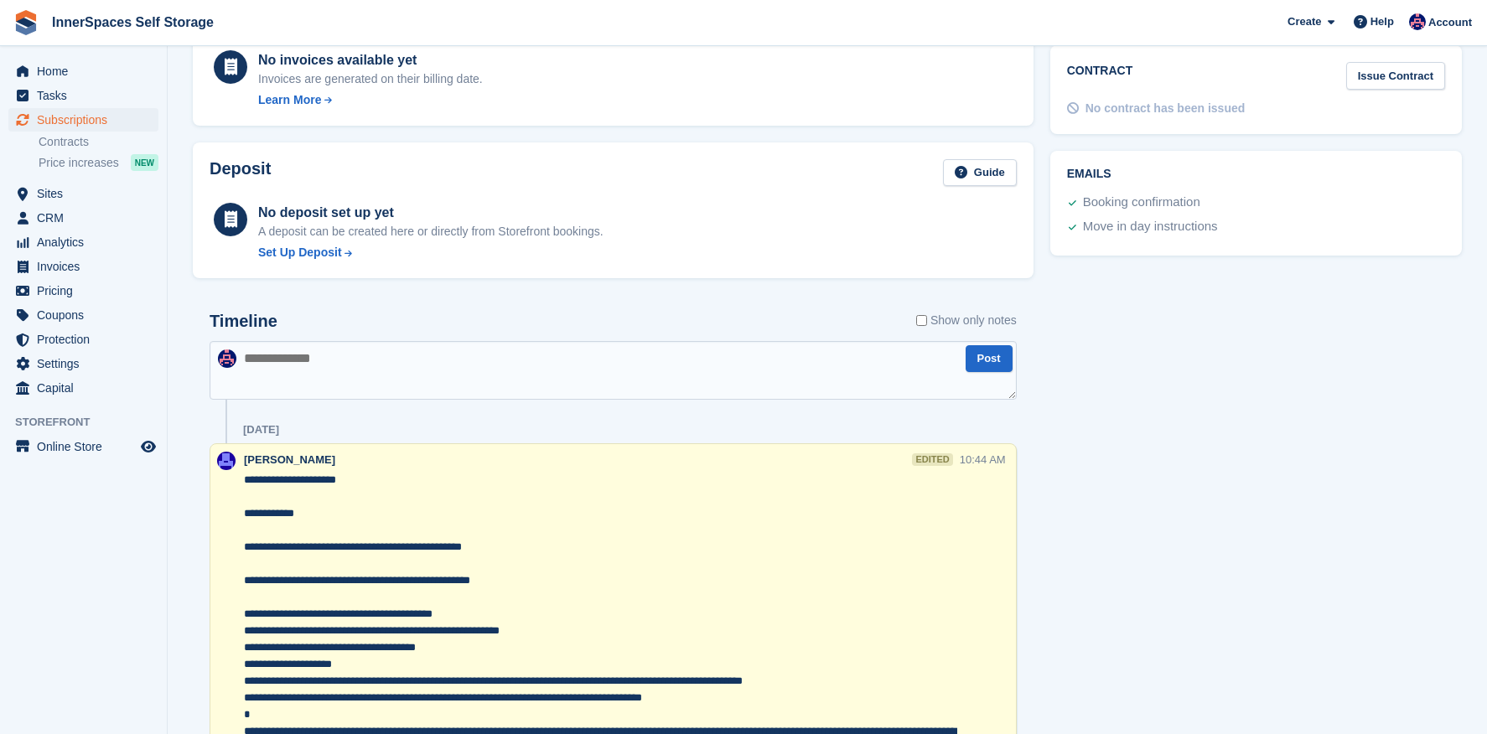
scroll to position [565, 0]
